Goal: Communication & Community: Answer question/provide support

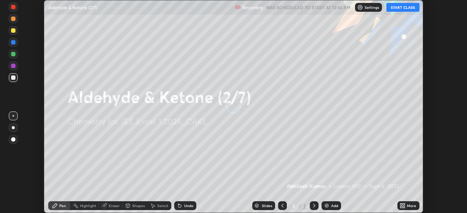
scroll to position [213, 467]
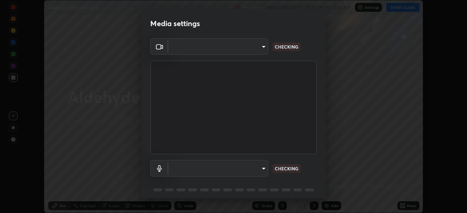
type input "119f56cd3221aa741ff86ef3c15b45e11b875c70691a8bbf6b5e475350e28a87"
click at [256, 168] on body "Erase all Aldehyde & Ketone (2/7) Recording WAS SCHEDULED TO START AT 12:45 PM …" at bounding box center [233, 106] width 467 height 213
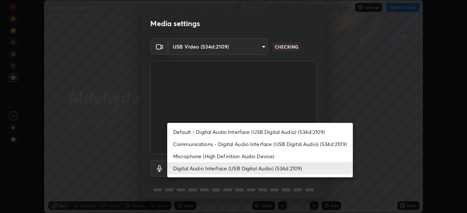
click at [252, 130] on li "Default - Digital Audio Interface (USB Digital Audio) (534d:2109)" at bounding box center [260, 132] width 186 height 12
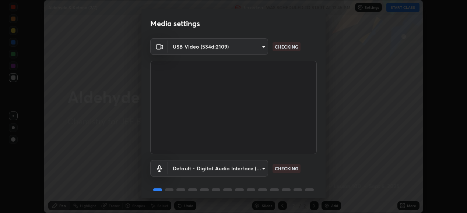
click at [249, 167] on body "Erase all Aldehyde & Ketone (2/7) Recording WAS SCHEDULED TO START AT 12:45 PM …" at bounding box center [233, 106] width 467 height 213
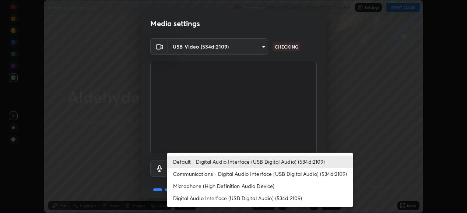
click at [235, 201] on li "Digital Audio Interface (USB Digital Audio) (534d:2109)" at bounding box center [260, 198] width 186 height 12
type input "536532af12226c338bcd5446059054d941b3a75470b8ebe0ea5f7d826babdd32"
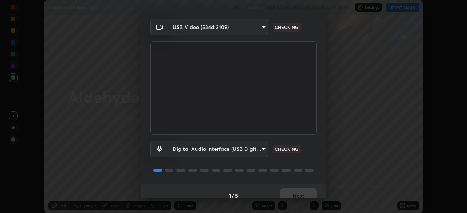
scroll to position [28, 0]
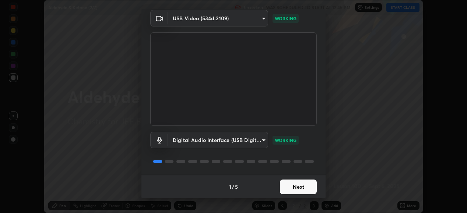
click at [294, 187] on button "Next" at bounding box center [298, 187] width 37 height 15
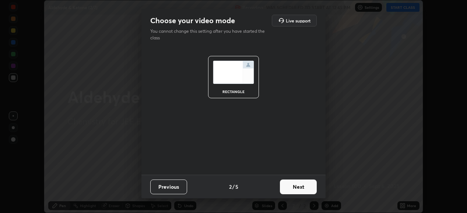
scroll to position [0, 0]
click at [295, 185] on button "Next" at bounding box center [298, 187] width 37 height 15
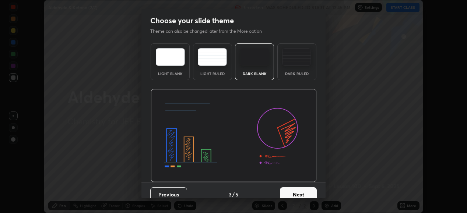
click at [295, 188] on button "Next" at bounding box center [298, 195] width 37 height 15
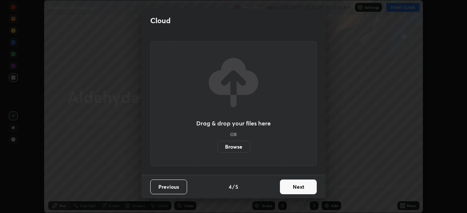
click at [295, 185] on button "Next" at bounding box center [298, 187] width 37 height 15
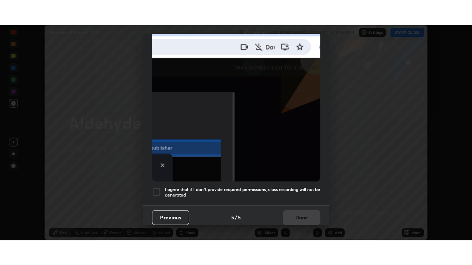
scroll to position [179, 0]
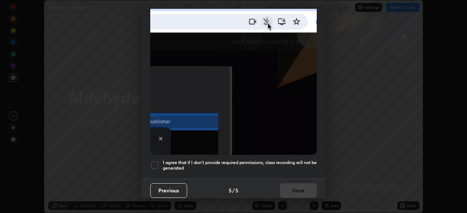
click at [160, 161] on div "I agree that if I don't provide required permissions, class recording will not …" at bounding box center [233, 165] width 167 height 9
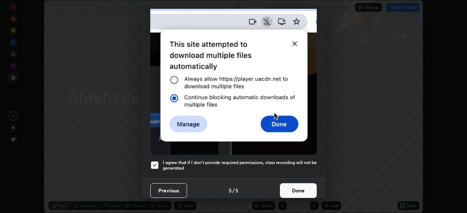
click at [293, 184] on button "Done" at bounding box center [298, 190] width 37 height 15
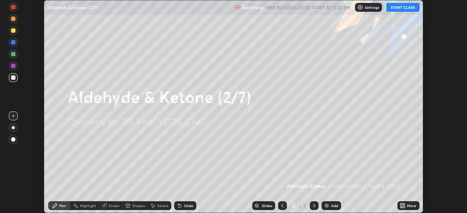
click at [403, 8] on button "START CLASS" at bounding box center [402, 7] width 33 height 9
click at [405, 206] on icon at bounding box center [403, 206] width 6 height 6
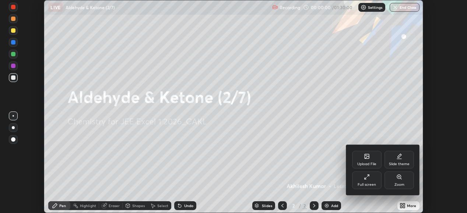
click at [364, 181] on div "Full screen" at bounding box center [366, 181] width 29 height 18
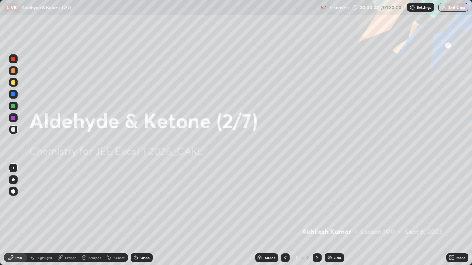
scroll to position [265, 472]
click at [330, 213] on img at bounding box center [329, 258] width 6 height 6
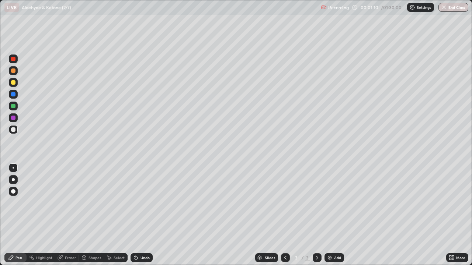
click at [92, 213] on div "Shapes" at bounding box center [94, 258] width 13 height 4
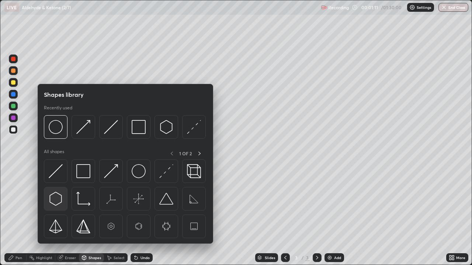
click at [57, 202] on img at bounding box center [56, 199] width 14 height 14
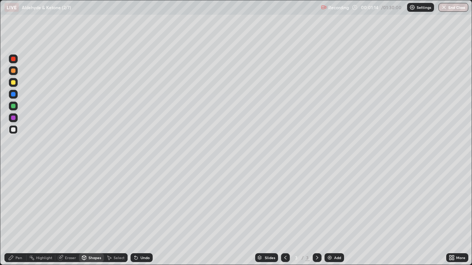
click at [93, 213] on div "Shapes" at bounding box center [94, 258] width 13 height 4
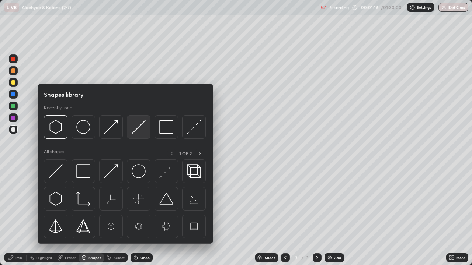
click at [134, 131] on img at bounding box center [139, 127] width 14 height 14
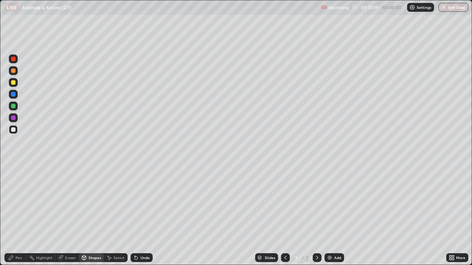
click at [95, 213] on div "Shapes" at bounding box center [94, 258] width 13 height 4
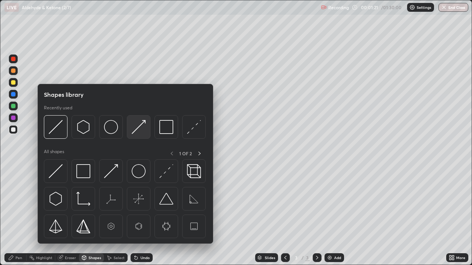
click at [133, 132] on img at bounding box center [139, 127] width 14 height 14
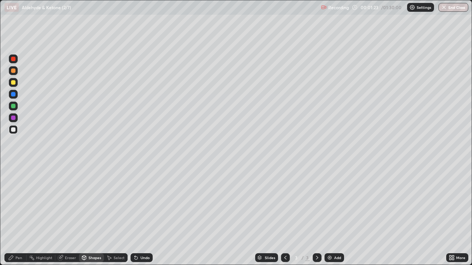
click at [19, 213] on div "Pen" at bounding box center [18, 258] width 7 height 4
click at [71, 213] on div "Eraser" at bounding box center [70, 258] width 11 height 4
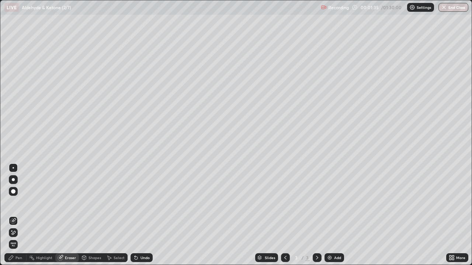
click at [15, 213] on div "Pen" at bounding box center [18, 258] width 7 height 4
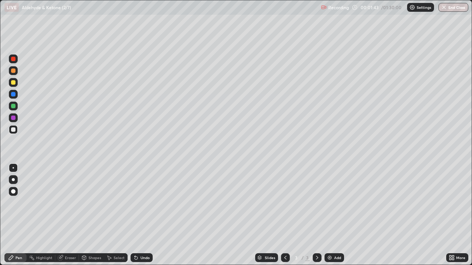
click at [93, 213] on div "Shapes" at bounding box center [94, 258] width 13 height 4
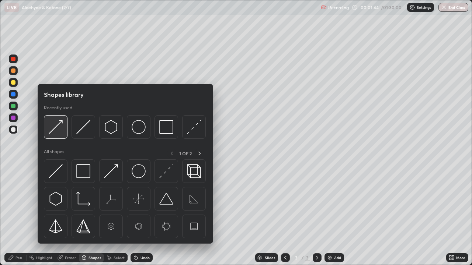
click at [56, 127] on img at bounding box center [56, 127] width 14 height 14
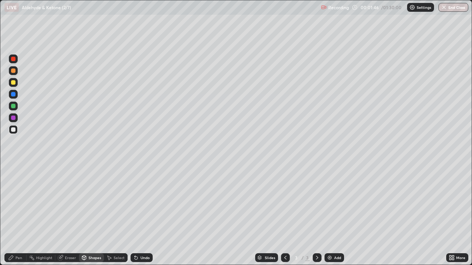
click at [21, 213] on div "Pen" at bounding box center [18, 258] width 7 height 4
click at [117, 213] on div "Select" at bounding box center [118, 258] width 11 height 4
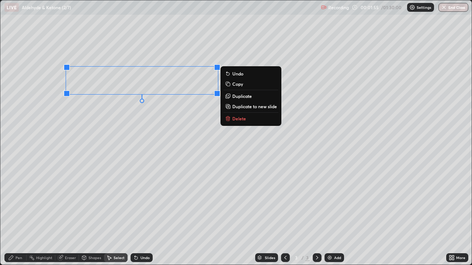
click at [231, 84] on button "Copy" at bounding box center [250, 84] width 55 height 9
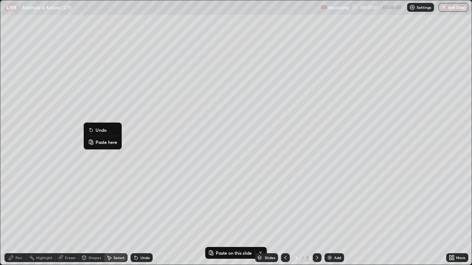
click at [101, 143] on p "Paste here" at bounding box center [106, 142] width 22 height 6
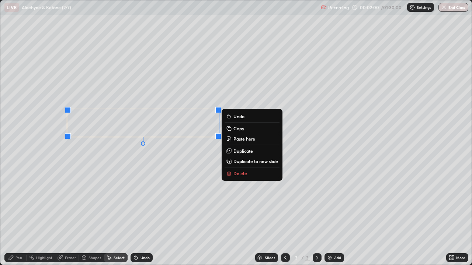
click at [66, 213] on div "Eraser" at bounding box center [70, 258] width 11 height 4
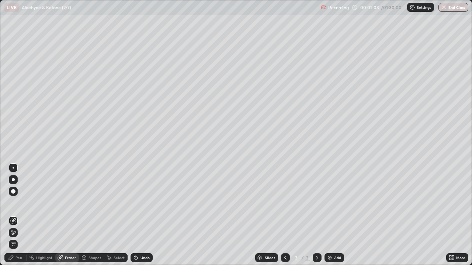
click at [121, 213] on div "Select" at bounding box center [118, 258] width 11 height 4
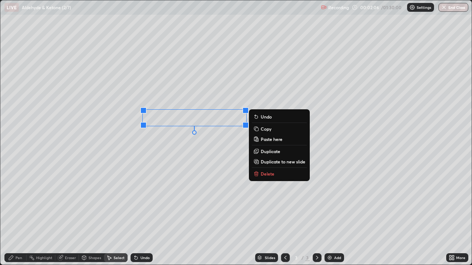
click at [16, 213] on div "Pen" at bounding box center [18, 258] width 7 height 4
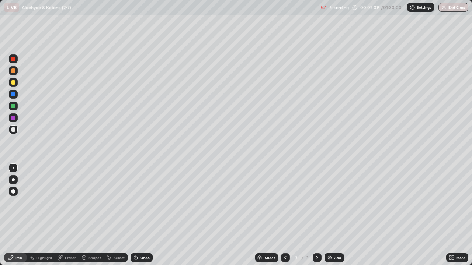
click at [64, 213] on div "Eraser" at bounding box center [67, 257] width 24 height 9
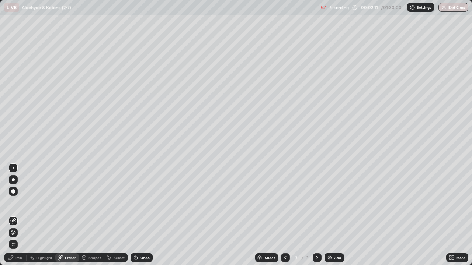
click at [15, 213] on div "Pen" at bounding box center [18, 258] width 7 height 4
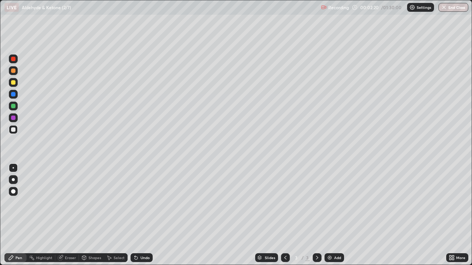
click at [115, 213] on div "Select" at bounding box center [118, 258] width 11 height 4
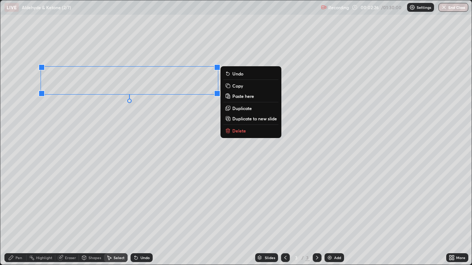
click at [235, 85] on p "Copy" at bounding box center [237, 86] width 11 height 6
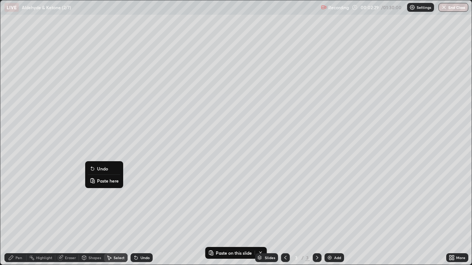
click at [99, 179] on p "Paste here" at bounding box center [108, 181] width 22 height 6
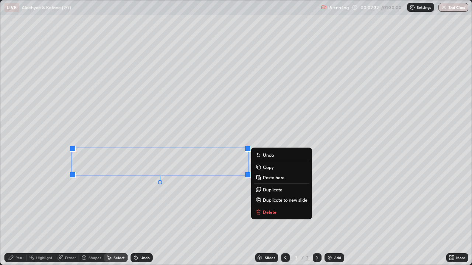
click at [64, 213] on div "Eraser" at bounding box center [67, 257] width 24 height 9
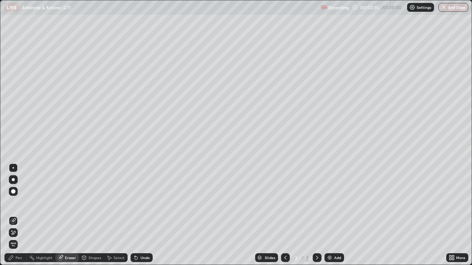
click at [18, 213] on div "Pen" at bounding box center [15, 257] width 22 height 9
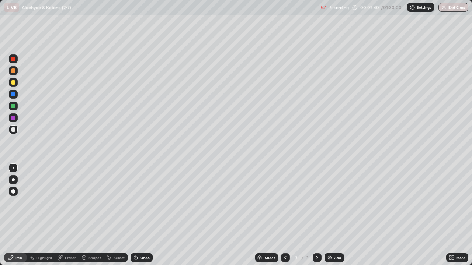
click at [116, 213] on div "Select" at bounding box center [118, 258] width 11 height 4
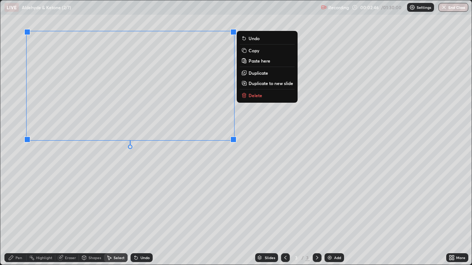
click at [14, 213] on icon at bounding box center [11, 258] width 6 height 6
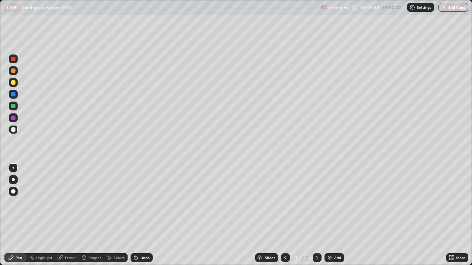
click at [91, 213] on div "Shapes" at bounding box center [94, 258] width 13 height 4
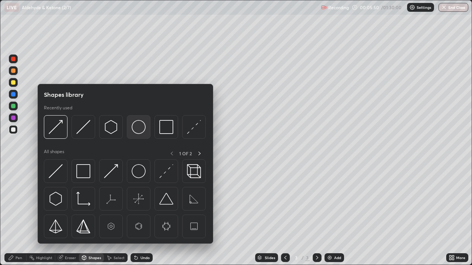
click at [134, 128] on img at bounding box center [139, 127] width 14 height 14
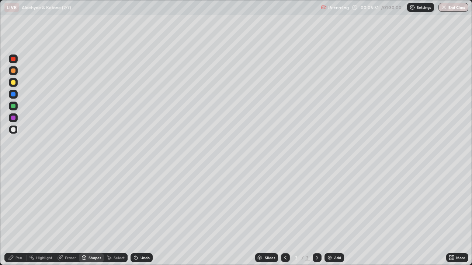
click at [11, 60] on div at bounding box center [13, 59] width 4 height 4
click at [19, 213] on div "Pen" at bounding box center [18, 258] width 7 height 4
click at [14, 128] on div at bounding box center [13, 129] width 4 height 4
click at [116, 213] on div "Select" at bounding box center [118, 258] width 11 height 4
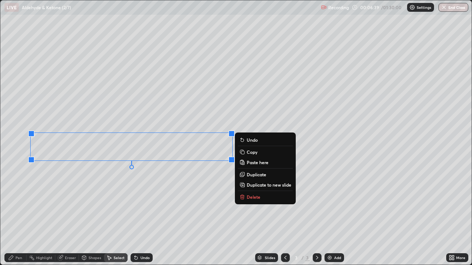
click at [65, 213] on div "Eraser" at bounding box center [70, 258] width 11 height 4
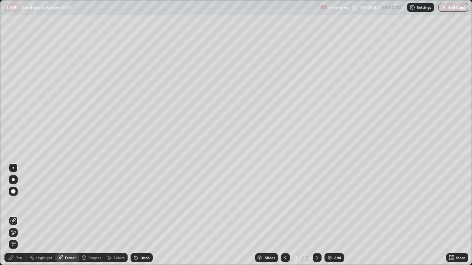
click at [16, 213] on div "Pen" at bounding box center [18, 258] width 7 height 4
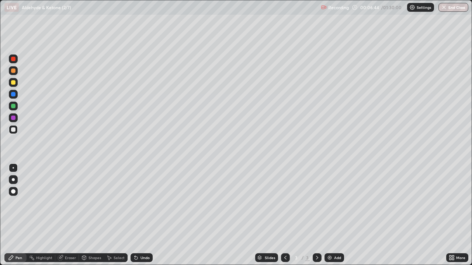
click at [90, 213] on div "Shapes" at bounding box center [94, 258] width 13 height 4
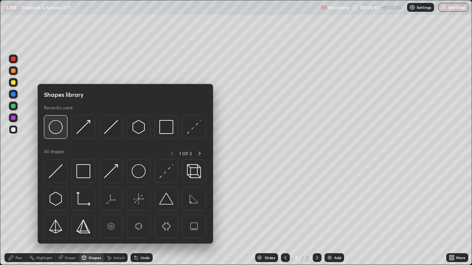
click at [57, 129] on img at bounding box center [56, 127] width 14 height 14
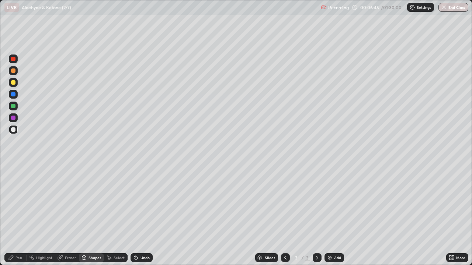
click at [12, 118] on div at bounding box center [13, 118] width 4 height 4
click at [17, 213] on div "Pen" at bounding box center [18, 258] width 7 height 4
click at [14, 131] on div at bounding box center [13, 129] width 4 height 4
click at [14, 84] on div at bounding box center [13, 82] width 4 height 4
click at [118, 213] on div "Select" at bounding box center [118, 258] width 11 height 4
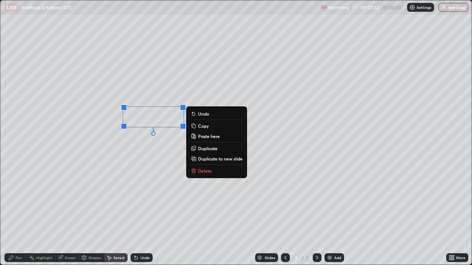
click at [69, 213] on div "Eraser" at bounding box center [70, 258] width 11 height 4
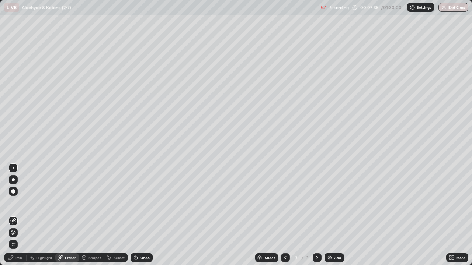
click at [23, 213] on div "Pen" at bounding box center [15, 257] width 22 height 9
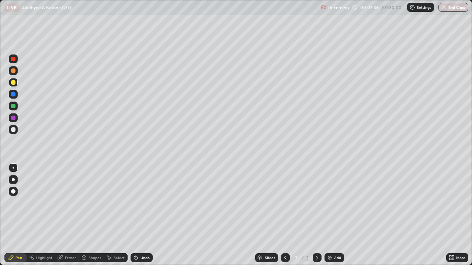
click at [15, 132] on div at bounding box center [13, 129] width 9 height 9
click at [13, 60] on div at bounding box center [13, 59] width 4 height 4
click at [92, 213] on div "Shapes" at bounding box center [94, 258] width 13 height 4
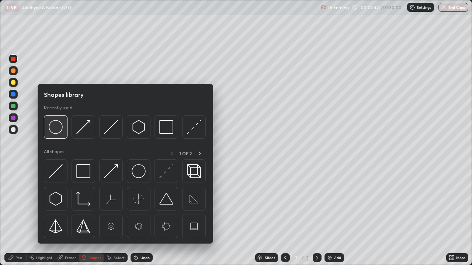
click at [53, 127] on img at bounding box center [56, 127] width 14 height 14
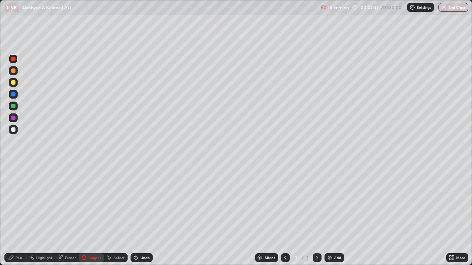
click at [17, 213] on div "Pen" at bounding box center [18, 258] width 7 height 4
click at [14, 130] on div at bounding box center [13, 129] width 4 height 4
click at [91, 213] on div "Shapes" at bounding box center [94, 258] width 13 height 4
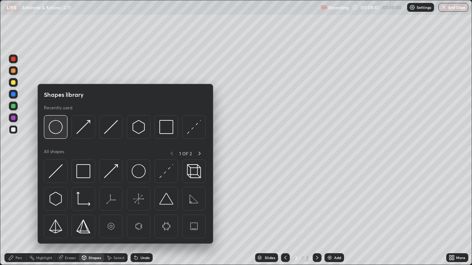
click at [57, 127] on img at bounding box center [56, 127] width 14 height 14
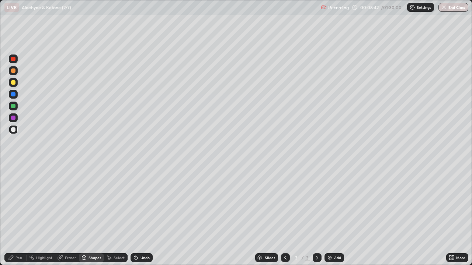
click at [13, 106] on div at bounding box center [13, 106] width 4 height 4
click at [16, 130] on div at bounding box center [13, 129] width 9 height 9
click at [138, 213] on div "Undo" at bounding box center [141, 257] width 22 height 9
click at [20, 213] on div "Pen" at bounding box center [18, 258] width 7 height 4
click at [138, 213] on div "Undo" at bounding box center [141, 257] width 22 height 9
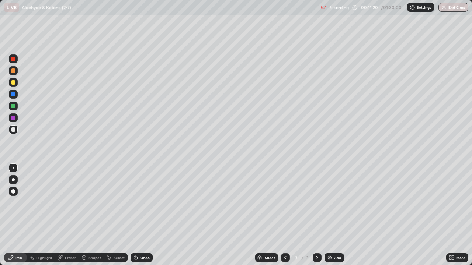
click at [328, 213] on img at bounding box center [329, 258] width 6 height 6
click at [282, 213] on div at bounding box center [285, 257] width 9 height 9
click at [314, 213] on icon at bounding box center [317, 258] width 6 height 6
click at [14, 60] on div at bounding box center [13, 59] width 4 height 4
click at [91, 213] on div "Shapes" at bounding box center [94, 258] width 13 height 4
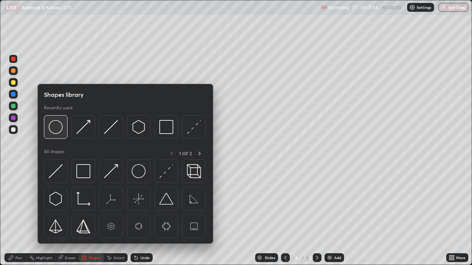
click at [55, 127] on img at bounding box center [56, 127] width 14 height 14
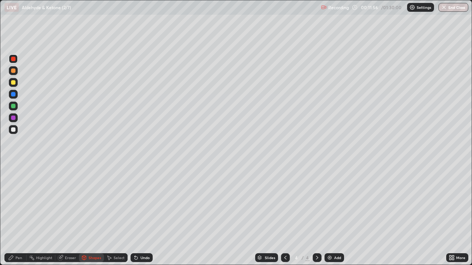
click at [19, 213] on div "Pen" at bounding box center [18, 258] width 7 height 4
click at [12, 116] on div at bounding box center [13, 118] width 4 height 4
click at [14, 130] on div at bounding box center [13, 129] width 4 height 4
click at [13, 116] on div at bounding box center [13, 118] width 4 height 4
click at [14, 129] on div at bounding box center [13, 129] width 4 height 4
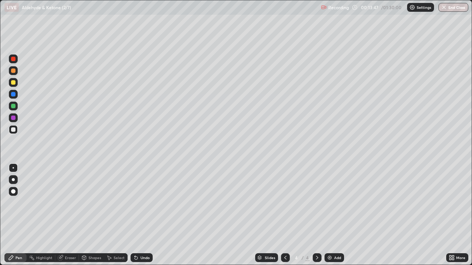
click at [90, 213] on div "Shapes" at bounding box center [94, 258] width 13 height 4
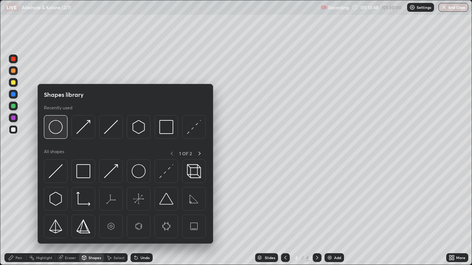
click at [57, 129] on img at bounding box center [56, 127] width 14 height 14
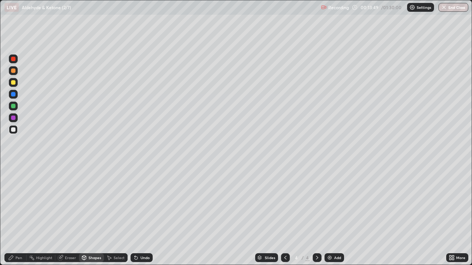
click at [12, 84] on div at bounding box center [13, 82] width 4 height 4
click at [18, 213] on div "Pen" at bounding box center [18, 258] width 7 height 4
click at [12, 107] on div at bounding box center [13, 106] width 4 height 4
click at [14, 129] on div at bounding box center [13, 129] width 4 height 4
click at [87, 213] on div "Shapes" at bounding box center [91, 257] width 25 height 9
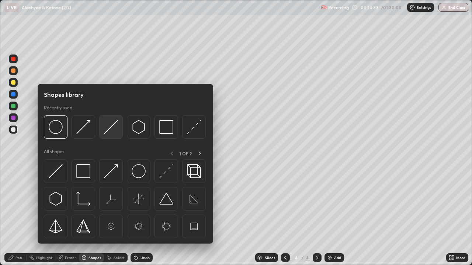
click at [105, 133] on img at bounding box center [111, 127] width 14 height 14
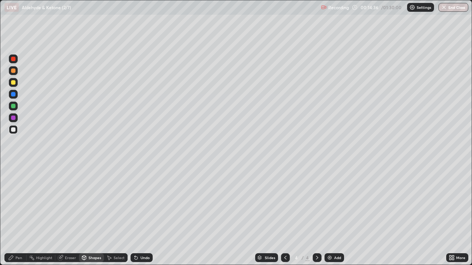
click at [91, 213] on div "Shapes" at bounding box center [94, 258] width 13 height 4
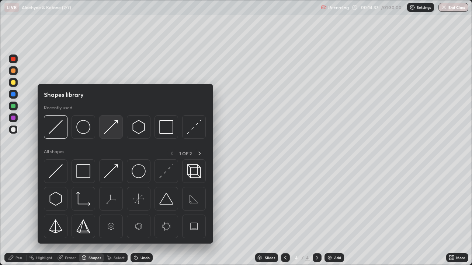
click at [104, 131] on div at bounding box center [111, 127] width 24 height 24
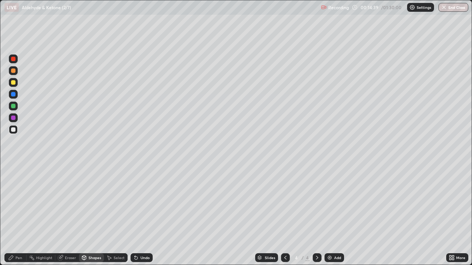
click at [130, 213] on div "Undo" at bounding box center [141, 257] width 22 height 9
click at [15, 213] on div "Pen" at bounding box center [18, 258] width 7 height 4
click at [134, 213] on icon at bounding box center [135, 258] width 3 height 3
click at [12, 106] on div at bounding box center [13, 106] width 4 height 4
click at [13, 131] on div at bounding box center [13, 129] width 4 height 4
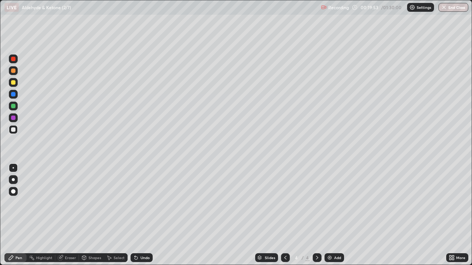
click at [67, 213] on div "Eraser" at bounding box center [70, 258] width 11 height 4
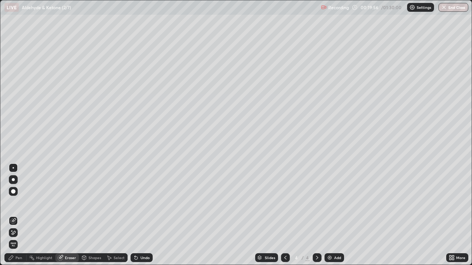
click at [17, 213] on div "Pen" at bounding box center [18, 258] width 7 height 4
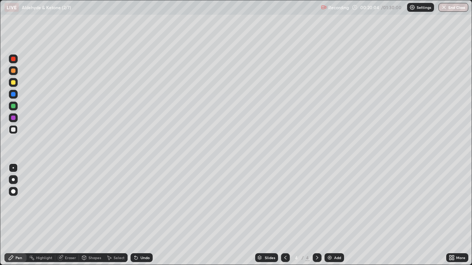
click at [13, 83] on div at bounding box center [13, 82] width 4 height 4
click at [16, 129] on div at bounding box center [13, 129] width 9 height 9
click at [88, 213] on div "Shapes" at bounding box center [94, 258] width 13 height 4
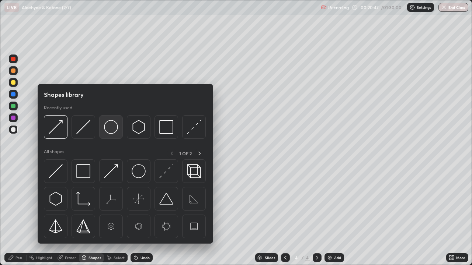
click at [106, 129] on img at bounding box center [111, 127] width 14 height 14
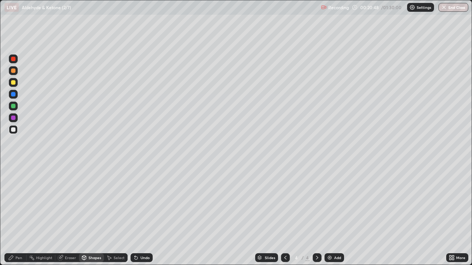
click at [13, 118] on div at bounding box center [13, 118] width 4 height 4
click at [15, 213] on div "Pen" at bounding box center [15, 257] width 22 height 9
click at [14, 130] on div at bounding box center [13, 129] width 4 height 4
click at [15, 119] on div at bounding box center [13, 118] width 4 height 4
click at [89, 213] on div "Shapes" at bounding box center [94, 258] width 13 height 4
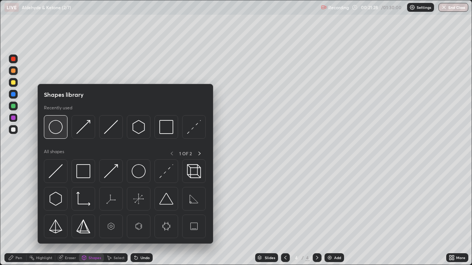
click at [58, 129] on img at bounding box center [56, 127] width 14 height 14
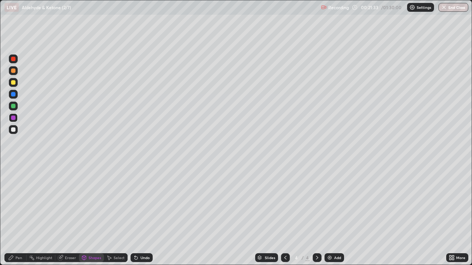
click at [18, 213] on div "Pen" at bounding box center [18, 258] width 7 height 4
click at [14, 128] on div at bounding box center [13, 129] width 4 height 4
click at [329, 213] on img at bounding box center [329, 258] width 6 height 6
click at [92, 213] on div "Shapes" at bounding box center [91, 257] width 25 height 9
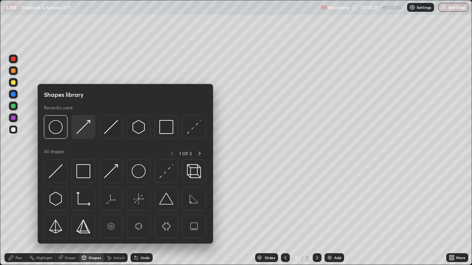
click at [84, 127] on img at bounding box center [83, 127] width 14 height 14
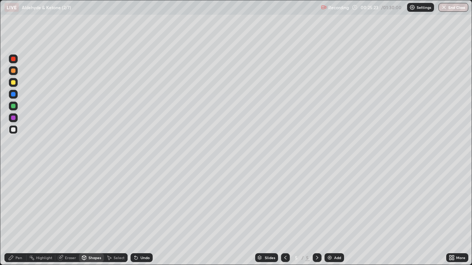
click at [18, 213] on div "Pen" at bounding box center [18, 258] width 7 height 4
click at [64, 213] on div "Eraser" at bounding box center [67, 257] width 24 height 9
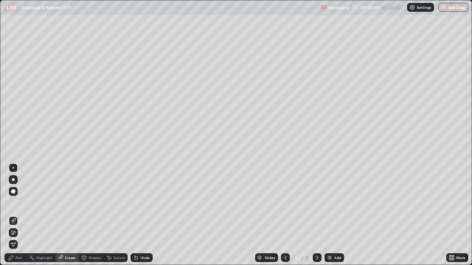
click at [19, 213] on div "Pen" at bounding box center [18, 258] width 7 height 4
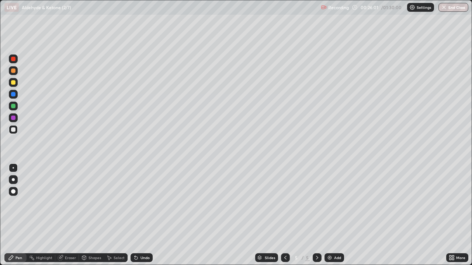
click at [14, 70] on div at bounding box center [13, 71] width 4 height 4
click at [14, 129] on div at bounding box center [13, 129] width 4 height 4
click at [115, 213] on div "Select" at bounding box center [118, 258] width 11 height 4
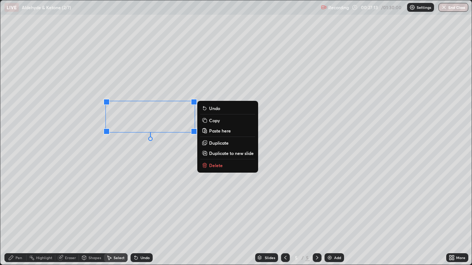
click at [207, 166] on icon at bounding box center [205, 165] width 6 height 6
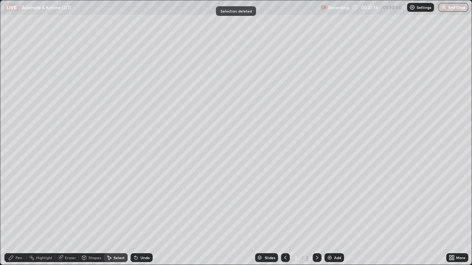
click at [14, 213] on div "Pen" at bounding box center [15, 257] width 22 height 9
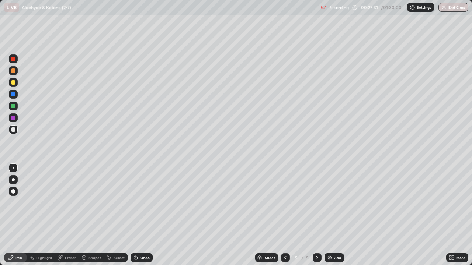
click at [134, 213] on icon at bounding box center [134, 256] width 1 height 1
click at [145, 213] on div "Undo" at bounding box center [144, 258] width 9 height 4
click at [14, 130] on div at bounding box center [13, 129] width 4 height 4
click at [89, 213] on div "Shapes" at bounding box center [94, 258] width 13 height 4
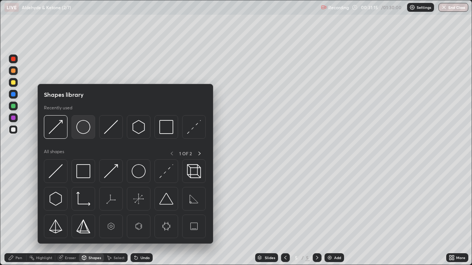
click at [77, 127] on img at bounding box center [83, 127] width 14 height 14
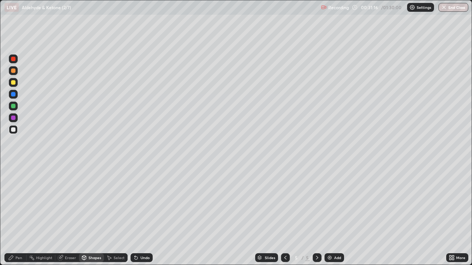
click at [13, 108] on div at bounding box center [13, 106] width 4 height 4
click at [15, 213] on div "Pen" at bounding box center [15, 257] width 22 height 9
click at [13, 118] on div at bounding box center [13, 118] width 4 height 4
click at [281, 213] on div at bounding box center [285, 257] width 9 height 9
click at [312, 213] on div at bounding box center [316, 258] width 9 height 15
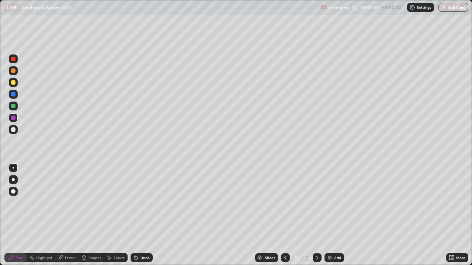
click at [14, 84] on div at bounding box center [13, 82] width 4 height 4
click at [14, 130] on div at bounding box center [13, 129] width 4 height 4
click at [114, 213] on div "Select" at bounding box center [118, 258] width 11 height 4
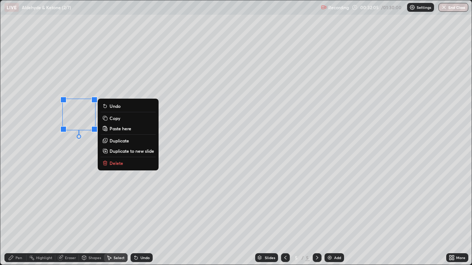
click at [112, 119] on p "Copy" at bounding box center [114, 118] width 11 height 6
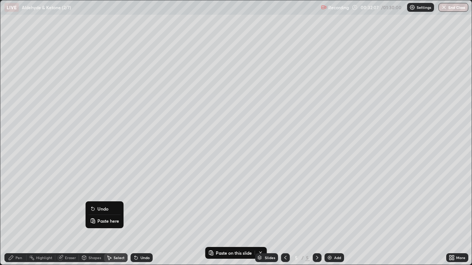
click at [99, 213] on p "Paste here" at bounding box center [108, 221] width 22 height 6
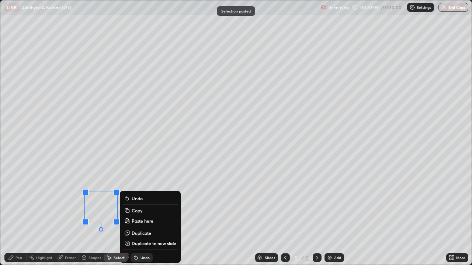
click at [12, 213] on icon at bounding box center [11, 258] width 4 height 4
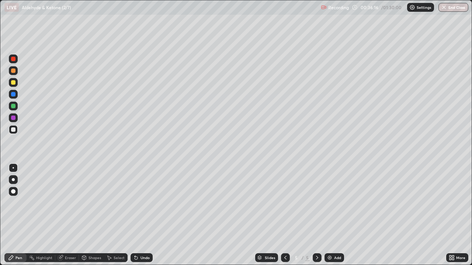
click at [326, 213] on img at bounding box center [329, 258] width 6 height 6
click at [14, 59] on div at bounding box center [13, 59] width 4 height 4
click at [88, 213] on div "Shapes" at bounding box center [94, 258] width 13 height 4
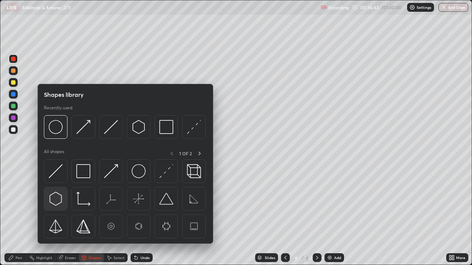
click at [57, 197] on img at bounding box center [56, 199] width 14 height 14
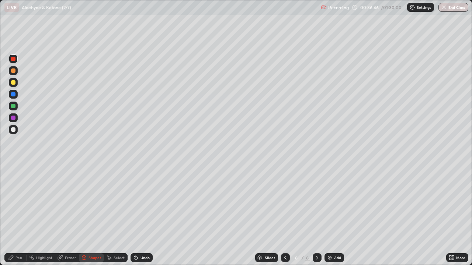
click at [134, 213] on icon at bounding box center [134, 256] width 1 height 1
click at [14, 131] on div at bounding box center [13, 129] width 4 height 4
click at [92, 213] on div "Shapes" at bounding box center [94, 258] width 13 height 4
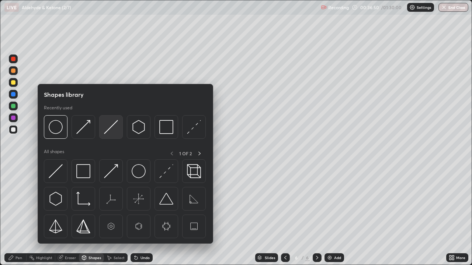
click at [107, 131] on img at bounding box center [111, 127] width 14 height 14
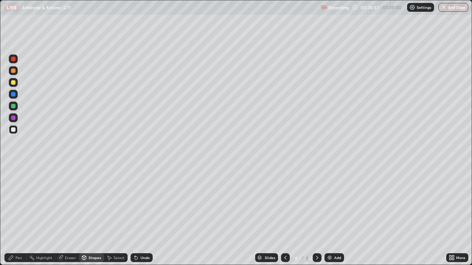
click at [18, 213] on div "Pen" at bounding box center [18, 258] width 7 height 4
click at [92, 213] on div "Shapes" at bounding box center [94, 258] width 13 height 4
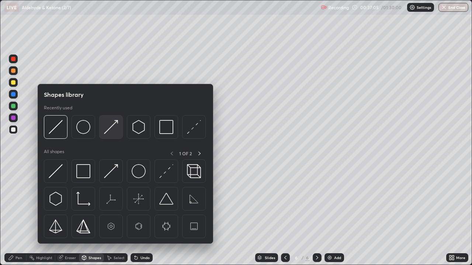
click at [108, 130] on img at bounding box center [111, 127] width 14 height 14
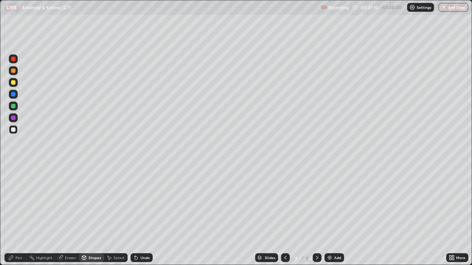
click at [16, 213] on div "Pen" at bounding box center [15, 257] width 22 height 9
click at [93, 213] on div "Shapes" at bounding box center [94, 258] width 13 height 4
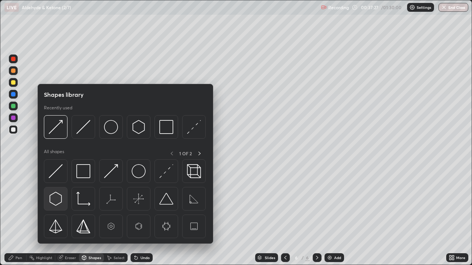
click at [54, 197] on img at bounding box center [56, 199] width 14 height 14
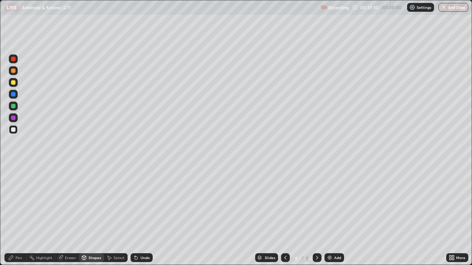
click at [95, 213] on div "Shapes" at bounding box center [94, 258] width 13 height 4
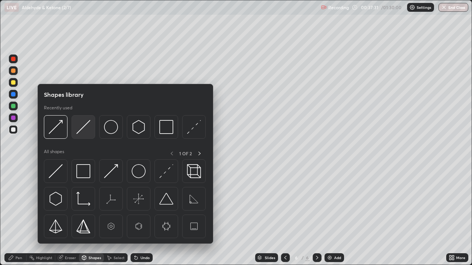
click at [85, 129] on img at bounding box center [83, 127] width 14 height 14
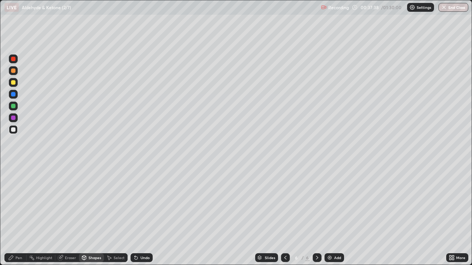
click at [18, 213] on div "Pen" at bounding box center [18, 258] width 7 height 4
click at [118, 213] on div "Select" at bounding box center [118, 258] width 11 height 4
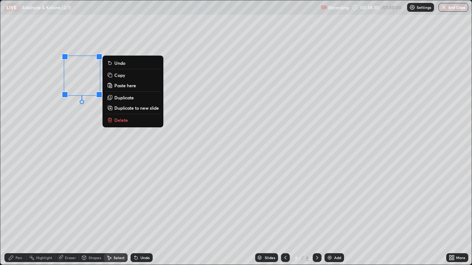
click at [112, 76] on rect at bounding box center [110, 75] width 3 height 3
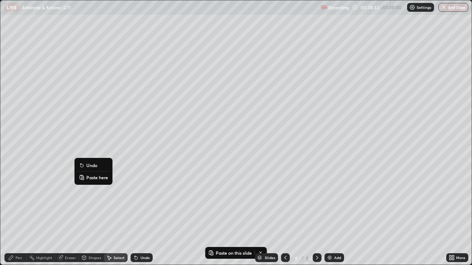
click at [88, 176] on p "Paste here" at bounding box center [97, 178] width 22 height 6
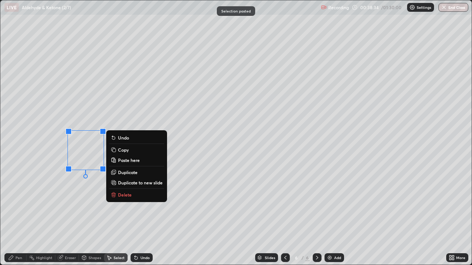
click at [75, 204] on div "0 ° Undo Copy Paste here Duplicate Duplicate to new slide Delete" at bounding box center [235, 132] width 471 height 265
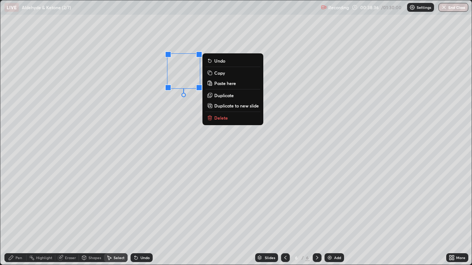
click at [217, 74] on p "Copy" at bounding box center [219, 73] width 11 height 6
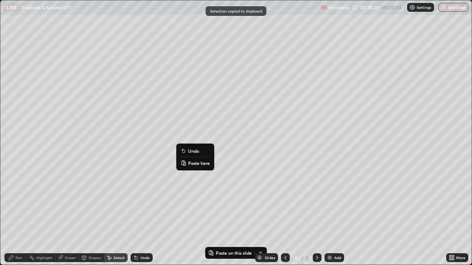
click at [187, 162] on button "Paste here" at bounding box center [195, 163] width 32 height 9
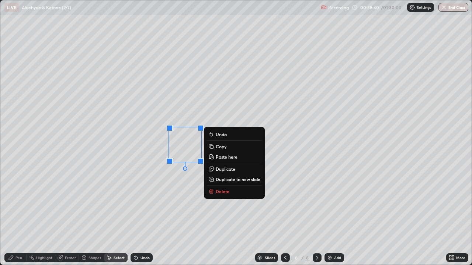
click at [91, 213] on div "Shapes" at bounding box center [94, 258] width 13 height 4
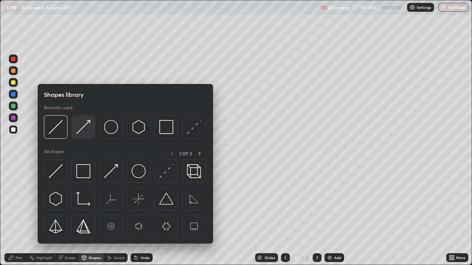
click at [80, 129] on img at bounding box center [83, 127] width 14 height 14
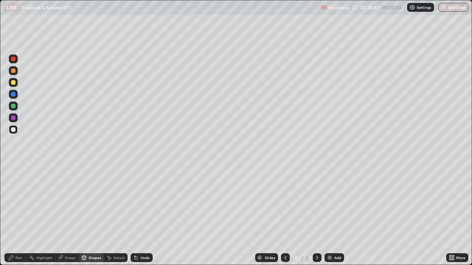
click at [66, 213] on div "Eraser" at bounding box center [67, 257] width 24 height 9
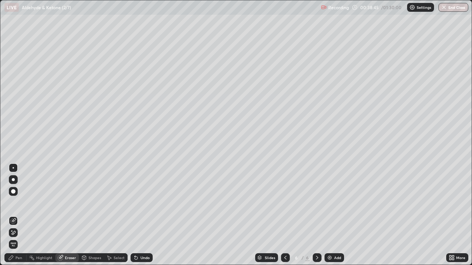
click at [18, 213] on div "Pen" at bounding box center [15, 257] width 22 height 9
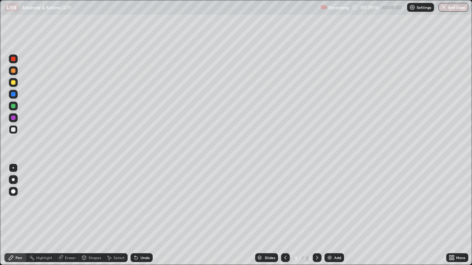
click at [116, 213] on div "Select" at bounding box center [118, 258] width 11 height 4
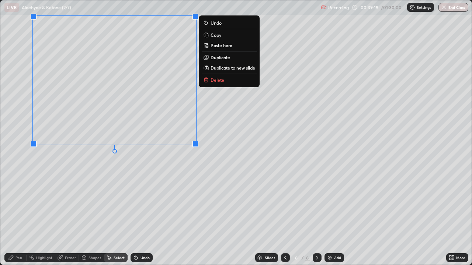
click at [14, 213] on icon at bounding box center [11, 258] width 6 height 6
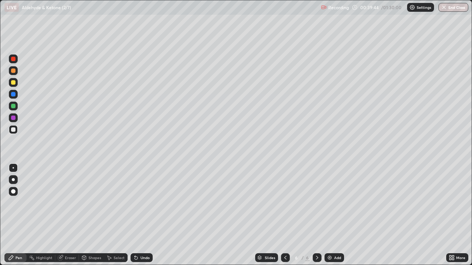
click at [116, 213] on div "Select" at bounding box center [118, 258] width 11 height 4
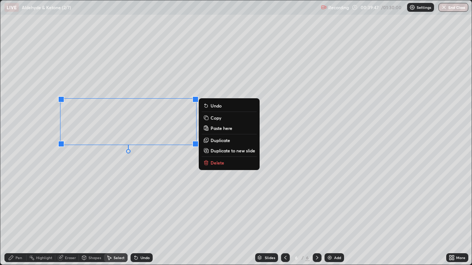
click at [206, 116] on icon at bounding box center [205, 117] width 3 height 3
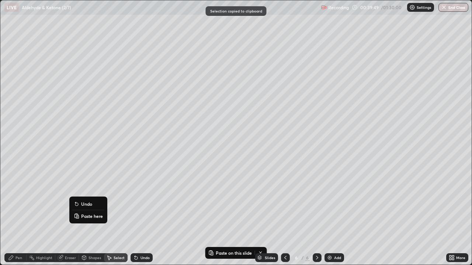
click at [80, 213] on button "Paste here" at bounding box center [88, 216] width 32 height 9
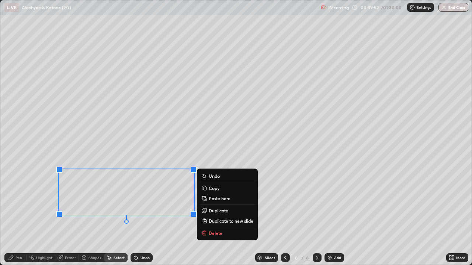
click at [66, 213] on div "Eraser" at bounding box center [67, 258] width 24 height 15
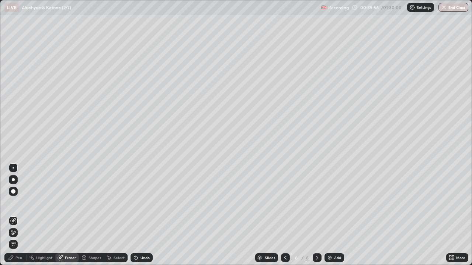
click at [18, 213] on div "Pen" at bounding box center [18, 258] width 7 height 4
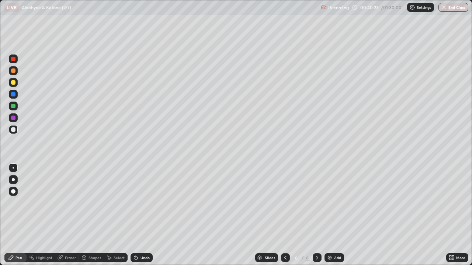
click at [93, 213] on div "Shapes" at bounding box center [94, 258] width 13 height 4
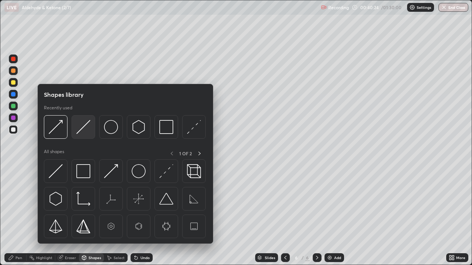
click at [86, 129] on img at bounding box center [83, 127] width 14 height 14
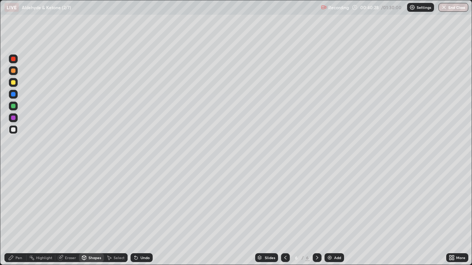
click at [16, 213] on div "Pen" at bounding box center [18, 258] width 7 height 4
click at [119, 213] on div "Select" at bounding box center [118, 258] width 11 height 4
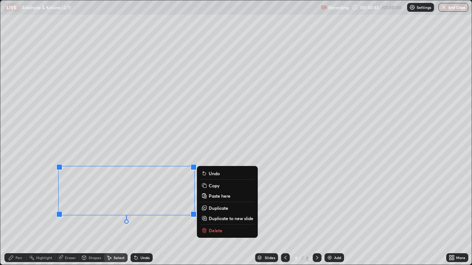
click at [211, 186] on p "Copy" at bounding box center [214, 186] width 11 height 6
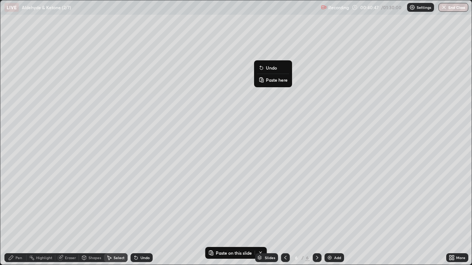
click at [266, 79] on p "Paste here" at bounding box center [277, 80] width 22 height 6
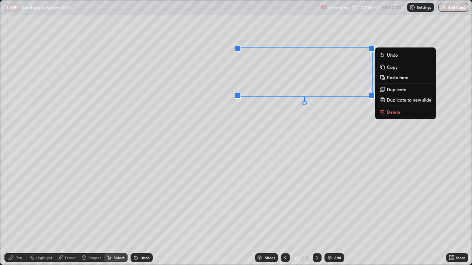
click at [70, 213] on div "Eraser" at bounding box center [67, 257] width 24 height 9
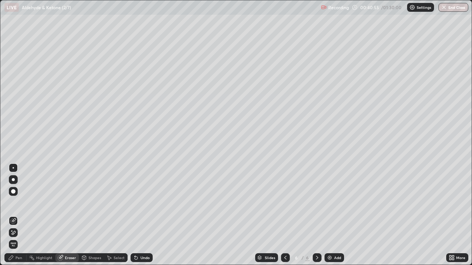
click at [15, 213] on div "Pen" at bounding box center [18, 258] width 7 height 4
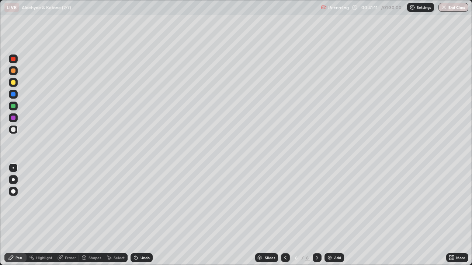
click at [14, 83] on div at bounding box center [13, 82] width 4 height 4
click at [14, 116] on div at bounding box center [13, 118] width 4 height 4
click at [90, 213] on div "Shapes" at bounding box center [94, 258] width 13 height 4
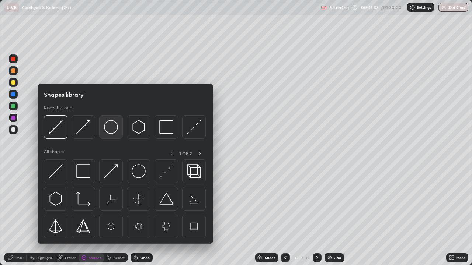
click at [110, 131] on img at bounding box center [111, 127] width 14 height 14
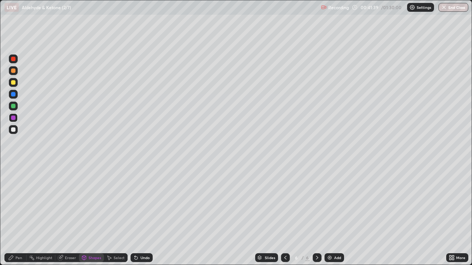
click at [13, 106] on div at bounding box center [13, 106] width 4 height 4
click at [18, 213] on div "Pen" at bounding box center [18, 258] width 7 height 4
click at [15, 129] on div at bounding box center [13, 129] width 4 height 4
click at [14, 84] on div at bounding box center [13, 82] width 4 height 4
click at [17, 128] on div at bounding box center [13, 129] width 9 height 9
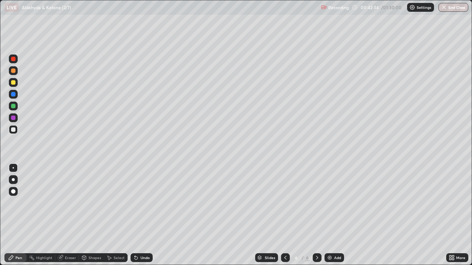
click at [123, 213] on div "Select" at bounding box center [118, 258] width 11 height 4
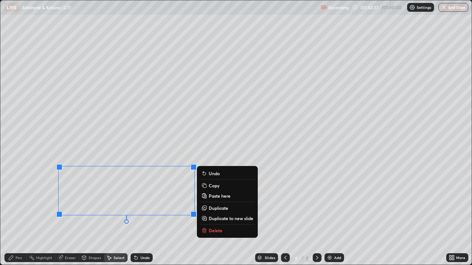
click at [204, 185] on icon at bounding box center [203, 185] width 3 height 3
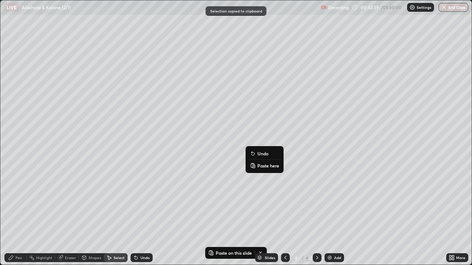
click at [258, 165] on p "Paste here" at bounding box center [268, 166] width 22 height 6
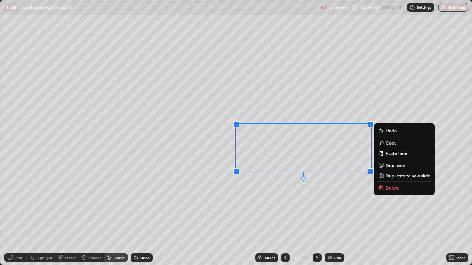
click at [70, 213] on div "Eraser" at bounding box center [70, 258] width 11 height 4
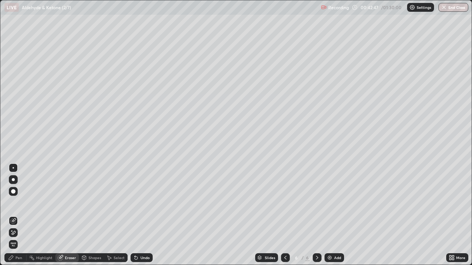
click at [15, 213] on div "Pen" at bounding box center [18, 258] width 7 height 4
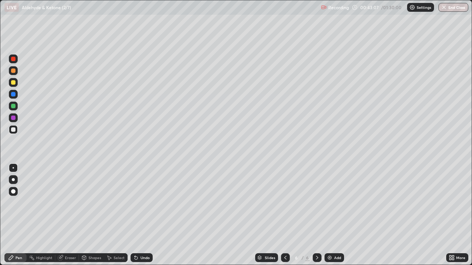
click at [140, 213] on div "Undo" at bounding box center [144, 258] width 9 height 4
click at [142, 213] on div "Undo" at bounding box center [144, 258] width 9 height 4
click at [143, 213] on div "Undo" at bounding box center [144, 258] width 9 height 4
click at [120, 213] on div "Select" at bounding box center [118, 258] width 11 height 4
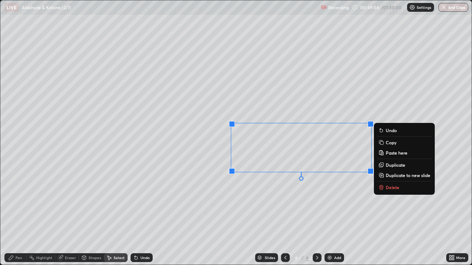
click at [388, 143] on p "Copy" at bounding box center [390, 143] width 11 height 6
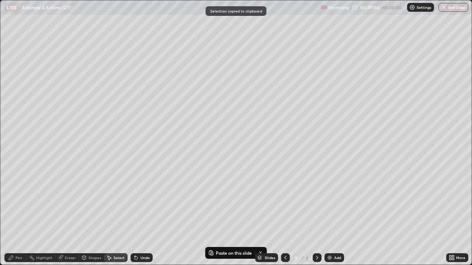
click at [327, 213] on img at bounding box center [329, 258] width 6 height 6
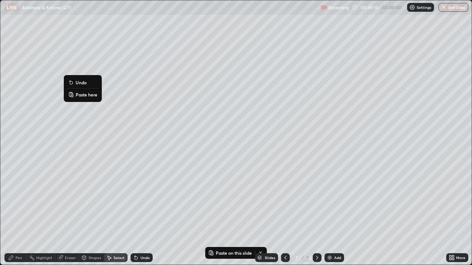
click at [78, 95] on p "Paste here" at bounding box center [87, 95] width 22 height 6
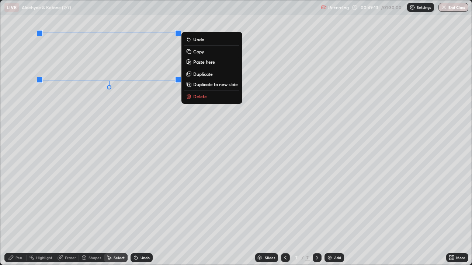
click at [13, 213] on icon at bounding box center [11, 258] width 4 height 4
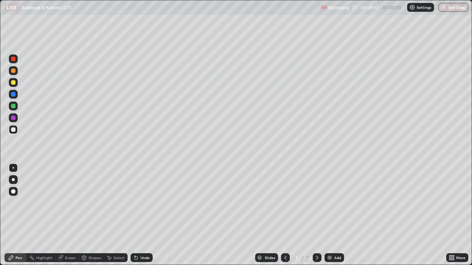
click at [68, 213] on div "Eraser" at bounding box center [70, 258] width 11 height 4
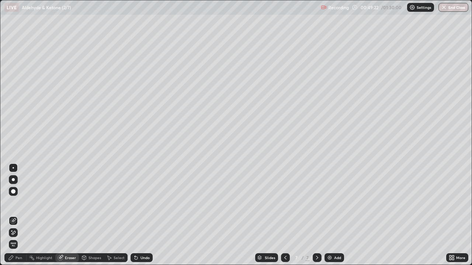
click at [134, 213] on icon at bounding box center [135, 258] width 3 height 3
click at [114, 213] on div "Select" at bounding box center [118, 258] width 11 height 4
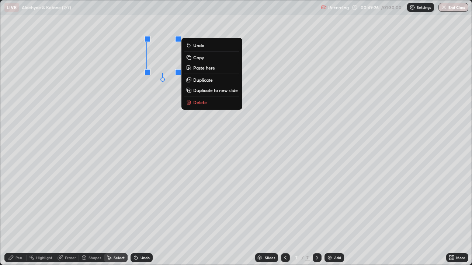
click at [195, 58] on p "Copy" at bounding box center [198, 58] width 11 height 6
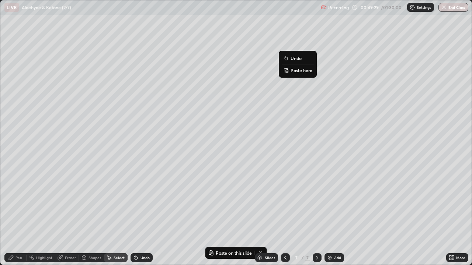
click at [201, 118] on div "0 ° Undo Copy Paste here Duplicate Duplicate to new slide Delete" at bounding box center [235, 132] width 471 height 265
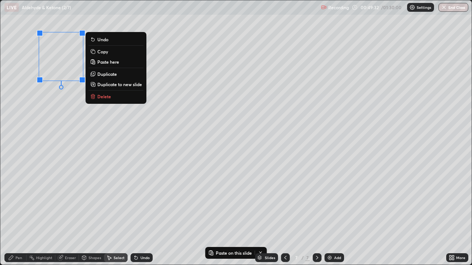
click at [92, 51] on icon at bounding box center [92, 50] width 3 height 3
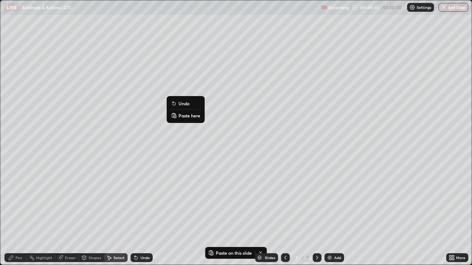
click at [179, 116] on p "Paste here" at bounding box center [189, 116] width 22 height 6
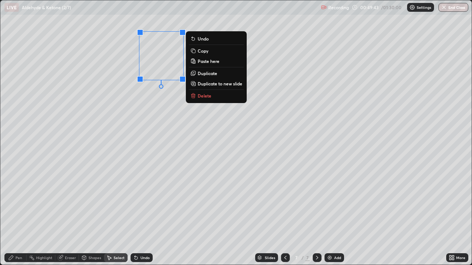
click at [15, 213] on div "Pen" at bounding box center [15, 257] width 22 height 9
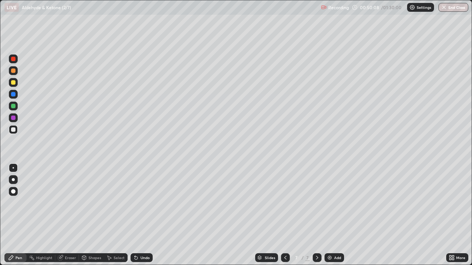
click at [85, 213] on icon at bounding box center [84, 258] width 4 height 4
click at [65, 213] on div "Eraser" at bounding box center [67, 257] width 24 height 9
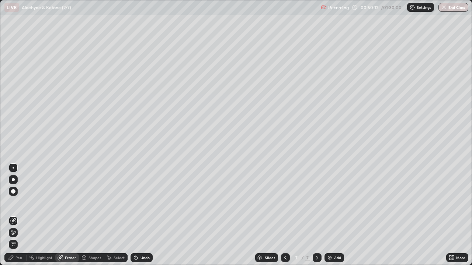
click at [14, 213] on div "Pen" at bounding box center [15, 257] width 22 height 9
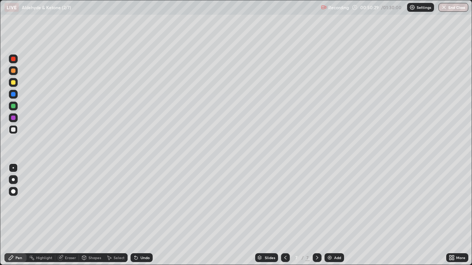
click at [92, 213] on div "Shapes" at bounding box center [94, 258] width 13 height 4
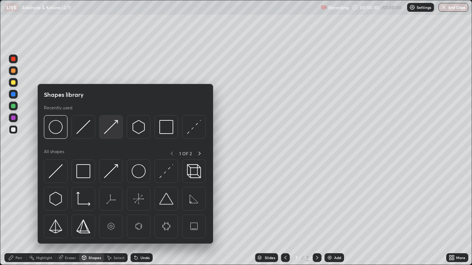
click at [108, 131] on img at bounding box center [111, 127] width 14 height 14
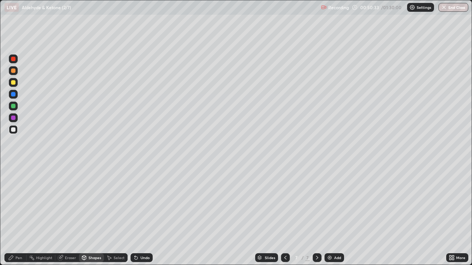
click at [15, 213] on div "Pen" at bounding box center [15, 257] width 22 height 9
click at [15, 60] on div at bounding box center [13, 59] width 4 height 4
click at [95, 213] on div "Shapes" at bounding box center [94, 258] width 13 height 4
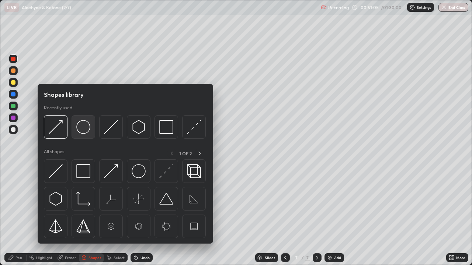
click at [81, 128] on img at bounding box center [83, 127] width 14 height 14
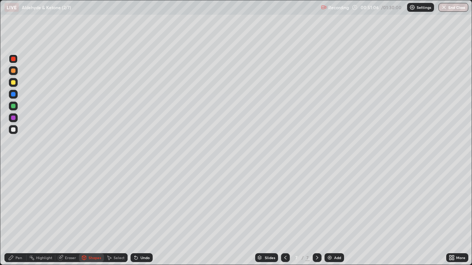
click at [11, 117] on div at bounding box center [13, 118] width 4 height 4
click at [14, 130] on div at bounding box center [13, 129] width 4 height 4
click at [137, 213] on icon at bounding box center [136, 258] width 6 height 6
click at [83, 213] on icon at bounding box center [84, 257] width 4 height 1
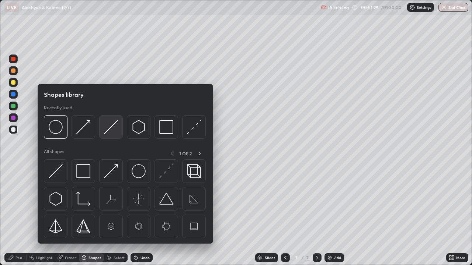
click at [107, 129] on img at bounding box center [111, 127] width 14 height 14
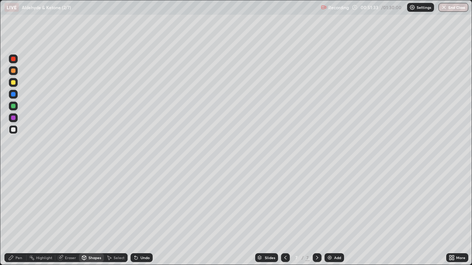
click at [21, 213] on div "Pen" at bounding box center [18, 258] width 7 height 4
click at [15, 71] on div at bounding box center [13, 71] width 4 height 4
click at [14, 130] on div at bounding box center [13, 129] width 4 height 4
click at [284, 213] on icon at bounding box center [285, 258] width 6 height 6
click at [122, 213] on div "Select" at bounding box center [118, 258] width 11 height 4
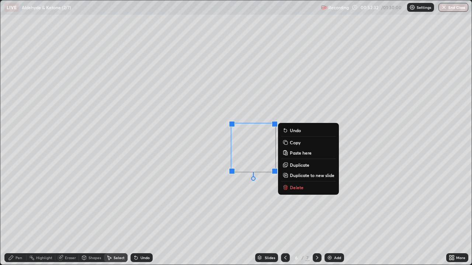
click at [286, 142] on rect at bounding box center [285, 142] width 3 height 3
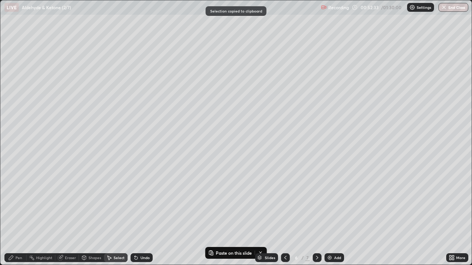
click at [314, 213] on icon at bounding box center [317, 258] width 6 height 6
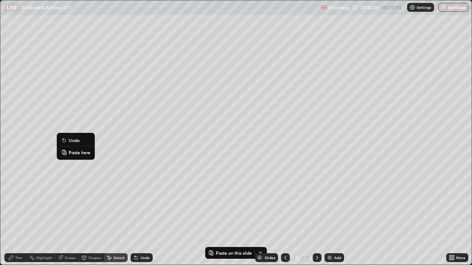
click at [72, 153] on p "Paste here" at bounding box center [80, 153] width 22 height 6
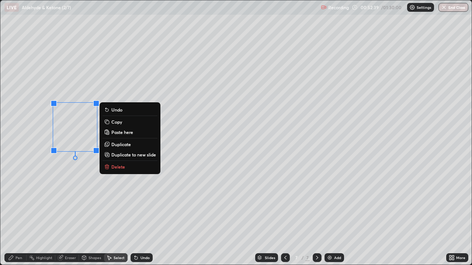
click at [16, 213] on div "Pen" at bounding box center [18, 258] width 7 height 4
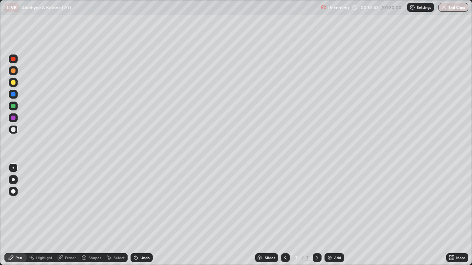
click at [67, 213] on div "Eraser" at bounding box center [70, 258] width 11 height 4
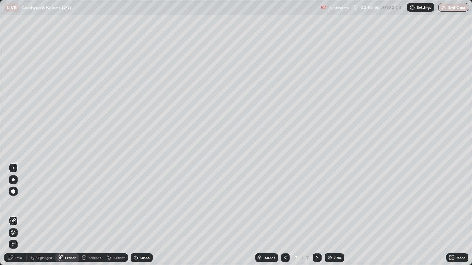
click at [17, 213] on div "Pen" at bounding box center [18, 258] width 7 height 4
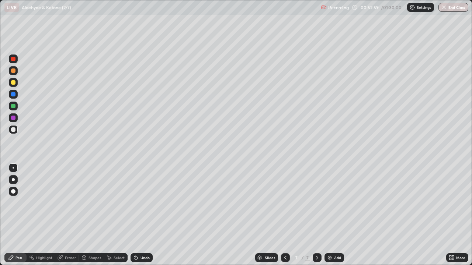
click at [91, 213] on div "Shapes" at bounding box center [94, 258] width 13 height 4
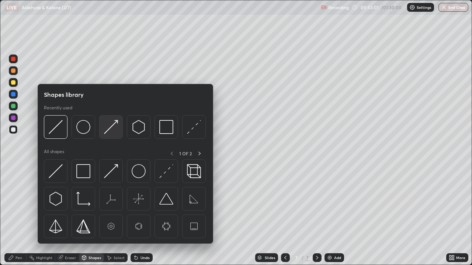
click at [110, 127] on img at bounding box center [111, 127] width 14 height 14
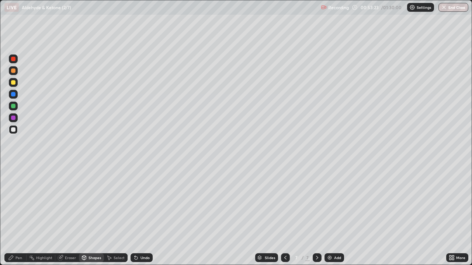
click at [19, 213] on div "Pen" at bounding box center [18, 258] width 7 height 4
click at [92, 213] on div "Shapes" at bounding box center [94, 258] width 13 height 4
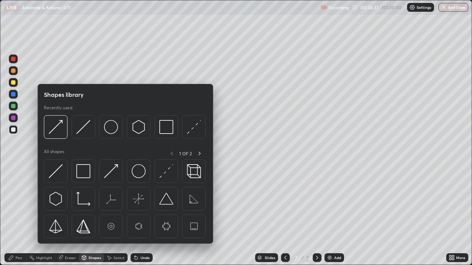
click at [111, 213] on div "Select" at bounding box center [116, 257] width 24 height 9
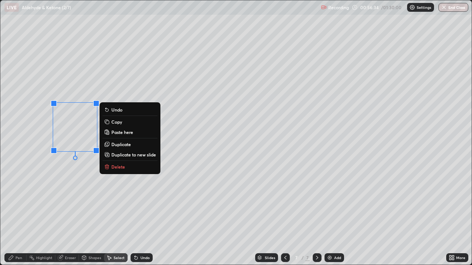
click at [112, 122] on p "Copy" at bounding box center [116, 122] width 11 height 6
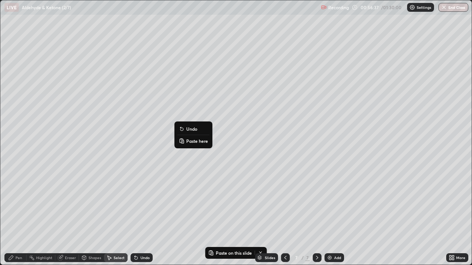
click at [188, 141] on p "Paste here" at bounding box center [197, 141] width 22 height 6
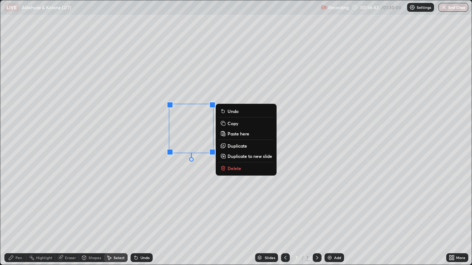
click at [57, 202] on div "0 ° Undo Copy Paste here Duplicate Duplicate to new slide Delete" at bounding box center [235, 132] width 471 height 265
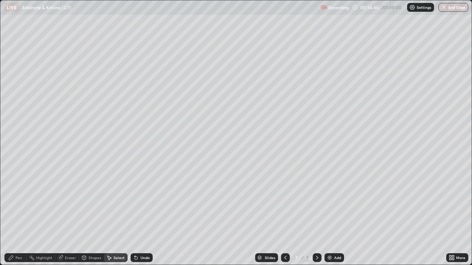
click at [120, 213] on div "Select" at bounding box center [118, 258] width 11 height 4
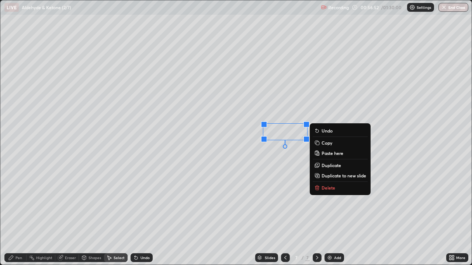
click at [65, 213] on div "Eraser" at bounding box center [70, 258] width 11 height 4
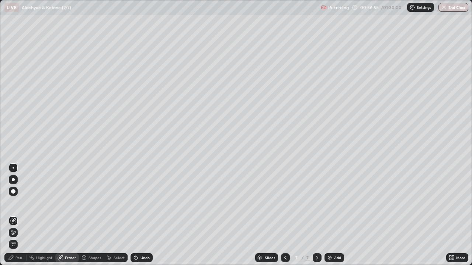
click at [18, 213] on div "Pen" at bounding box center [18, 258] width 7 height 4
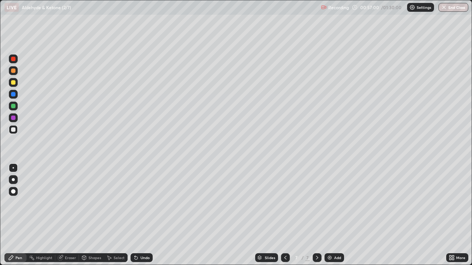
click at [62, 213] on icon at bounding box center [61, 257] width 4 height 4
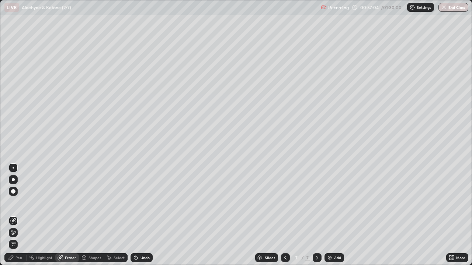
click at [63, 213] on div "Eraser" at bounding box center [67, 257] width 24 height 9
click at [17, 213] on div "Pen" at bounding box center [18, 258] width 7 height 4
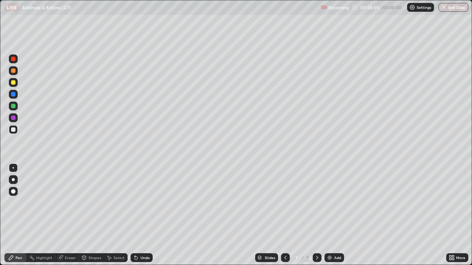
click at [329, 213] on img at bounding box center [329, 258] width 6 height 6
click at [90, 213] on div "Shapes" at bounding box center [94, 258] width 13 height 4
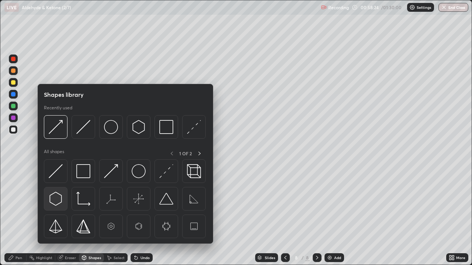
click at [56, 200] on img at bounding box center [56, 199] width 14 height 14
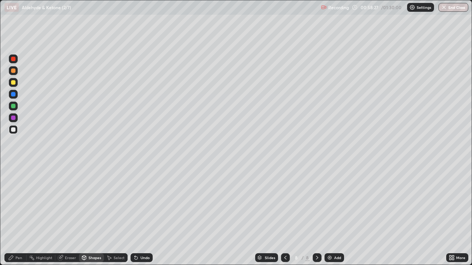
click at [92, 213] on div "Shapes" at bounding box center [94, 258] width 13 height 4
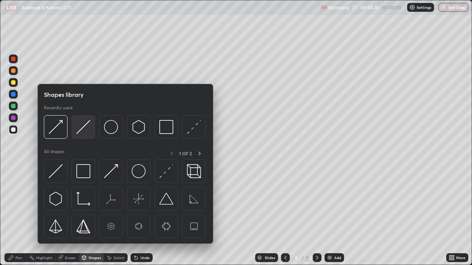
click at [84, 127] on img at bounding box center [83, 127] width 14 height 14
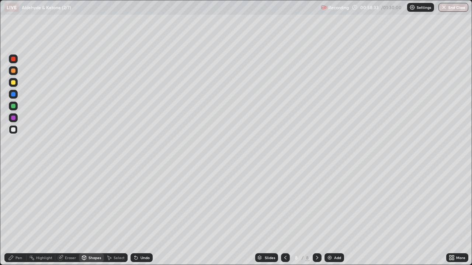
click at [17, 213] on div "Pen" at bounding box center [18, 258] width 7 height 4
click at [88, 213] on div "Shapes" at bounding box center [94, 258] width 13 height 4
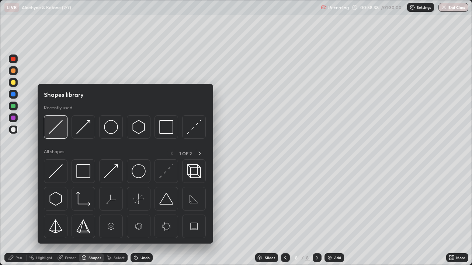
click at [57, 128] on img at bounding box center [56, 127] width 14 height 14
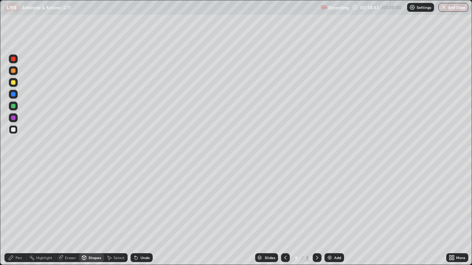
click at [87, 213] on div "Shapes" at bounding box center [91, 257] width 25 height 9
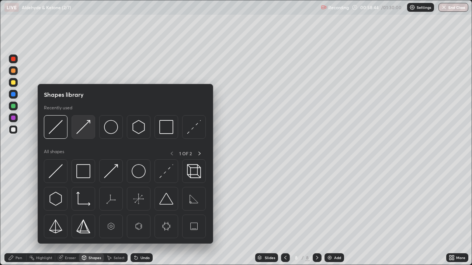
click at [82, 130] on img at bounding box center [83, 127] width 14 height 14
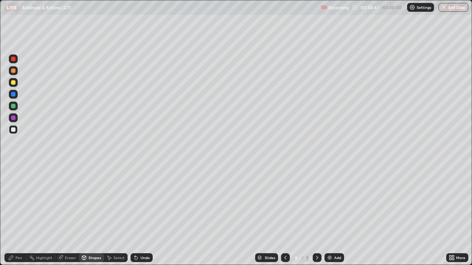
click at [16, 213] on div "Pen" at bounding box center [18, 258] width 7 height 4
click at [136, 213] on icon at bounding box center [135, 258] width 3 height 3
click at [115, 213] on div "Select" at bounding box center [118, 258] width 11 height 4
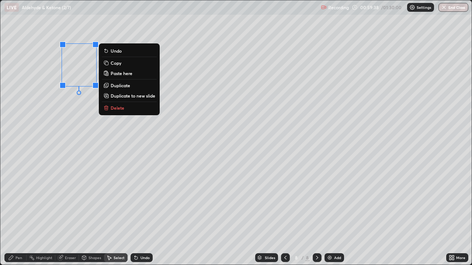
click at [106, 63] on icon at bounding box center [105, 62] width 3 height 3
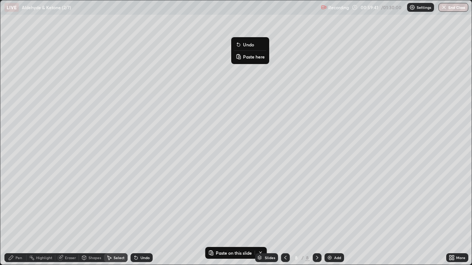
click at [242, 57] on button "Paste here" at bounding box center [250, 56] width 32 height 9
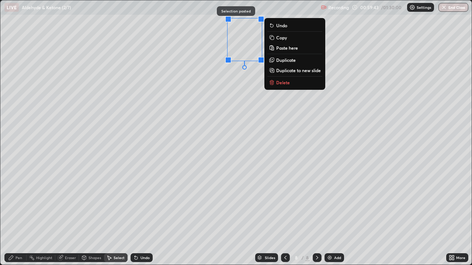
click at [230, 127] on div "0 ° Undo Copy Paste here Duplicate Duplicate to new slide Delete" at bounding box center [235, 132] width 471 height 265
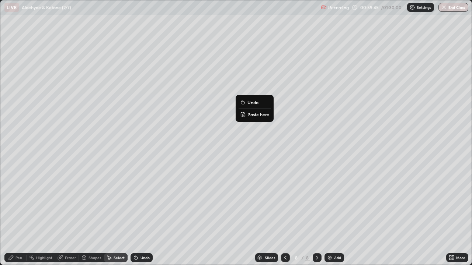
click at [249, 114] on p "Paste here" at bounding box center [258, 115] width 22 height 6
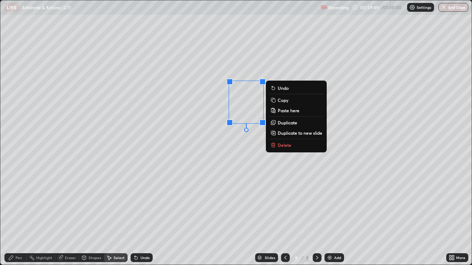
click at [19, 213] on div "Pen" at bounding box center [18, 258] width 7 height 4
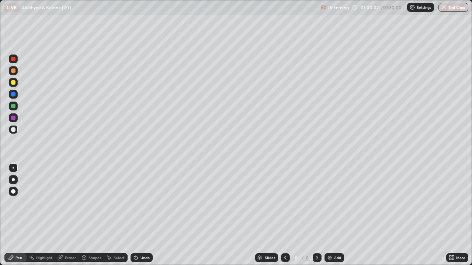
click at [140, 213] on div "Undo" at bounding box center [144, 258] width 9 height 4
click at [137, 213] on icon at bounding box center [136, 258] width 6 height 6
click at [140, 213] on div "Undo" at bounding box center [141, 257] width 22 height 9
click at [265, 213] on div "Slides" at bounding box center [270, 258] width 10 height 4
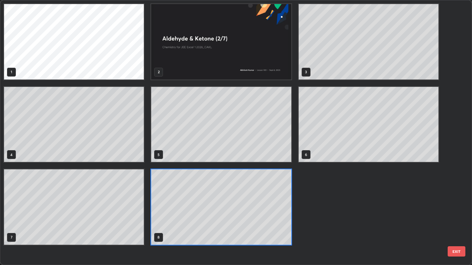
scroll to position [262, 467]
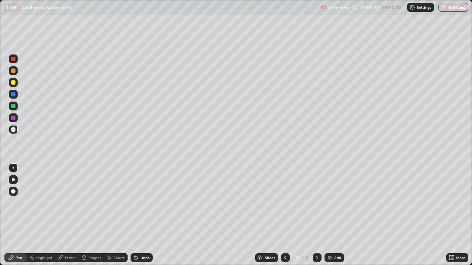
click at [269, 213] on div "Slides" at bounding box center [270, 258] width 10 height 4
click at [118, 213] on div "Select" at bounding box center [118, 258] width 11 height 4
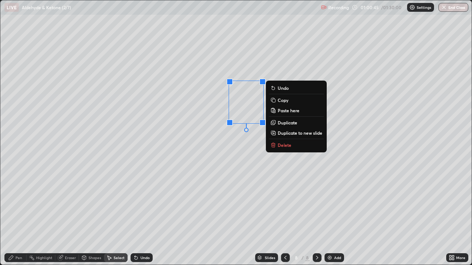
click at [280, 102] on p "Copy" at bounding box center [282, 100] width 11 height 6
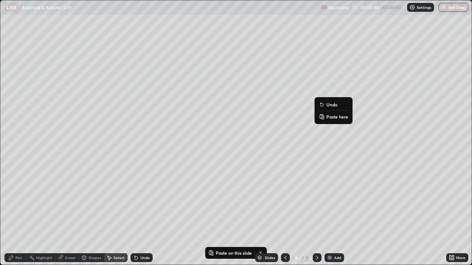
click at [324, 115] on icon at bounding box center [322, 117] width 6 height 6
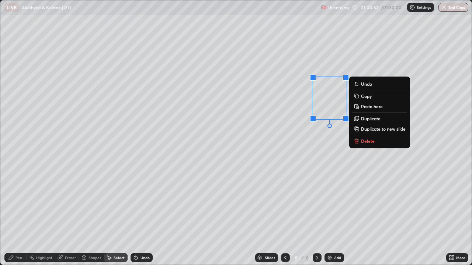
click at [21, 213] on div "Pen" at bounding box center [18, 258] width 7 height 4
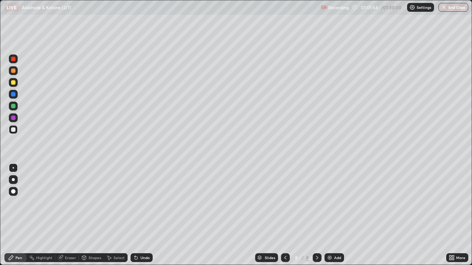
click at [141, 213] on div "Undo" at bounding box center [144, 258] width 9 height 4
click at [135, 213] on icon at bounding box center [135, 258] width 3 height 3
click at [134, 213] on icon at bounding box center [135, 258] width 3 height 3
click at [137, 213] on icon at bounding box center [136, 258] width 6 height 6
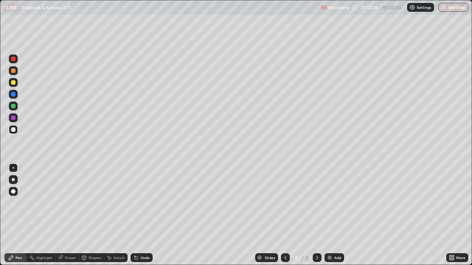
click at [135, 213] on icon at bounding box center [135, 258] width 3 height 3
click at [115, 213] on div "Select" at bounding box center [118, 258] width 11 height 4
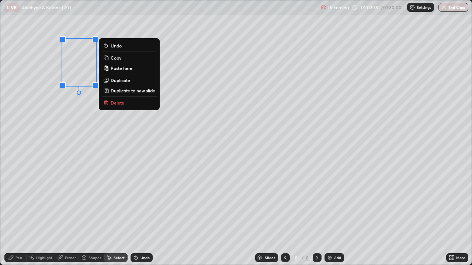
click at [105, 57] on icon at bounding box center [105, 57] width 3 height 3
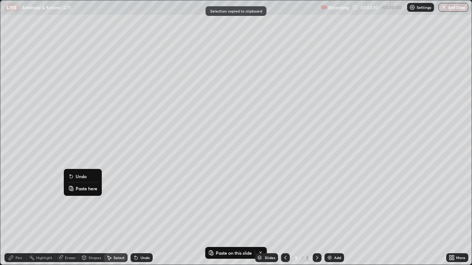
click at [74, 186] on button "Paste here" at bounding box center [83, 188] width 32 height 9
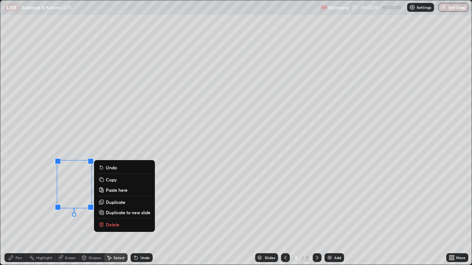
click at [185, 156] on div "0 ° Undo Copy Paste here Duplicate Duplicate to new slide Delete" at bounding box center [235, 132] width 471 height 265
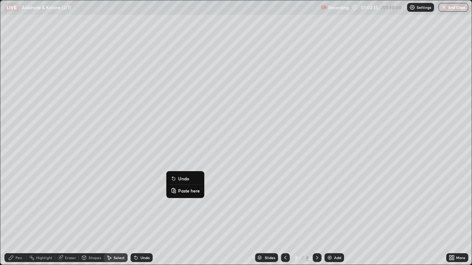
click at [179, 190] on p "Paste here" at bounding box center [189, 191] width 22 height 6
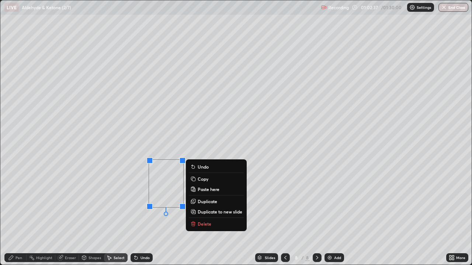
click at [87, 213] on div "Shapes" at bounding box center [91, 257] width 25 height 9
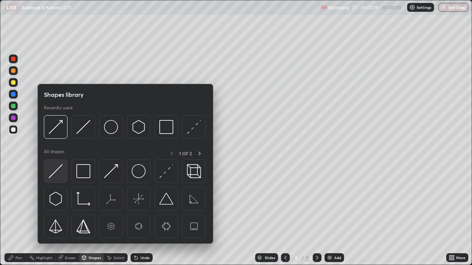
click at [56, 170] on img at bounding box center [56, 171] width 14 height 14
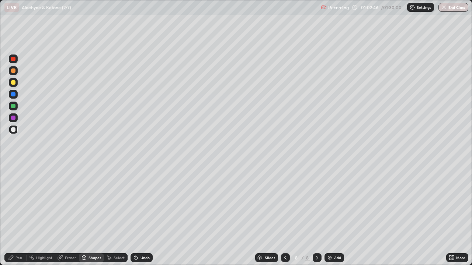
click at [18, 213] on div "Pen" at bounding box center [15, 257] width 22 height 9
click at [62, 213] on icon at bounding box center [60, 258] width 6 height 6
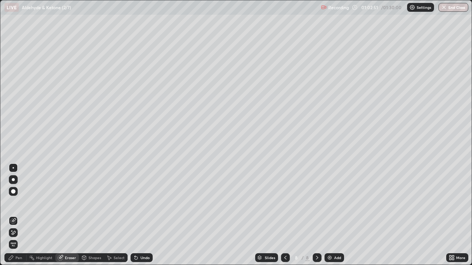
click at [20, 213] on div "Pen" at bounding box center [18, 258] width 7 height 4
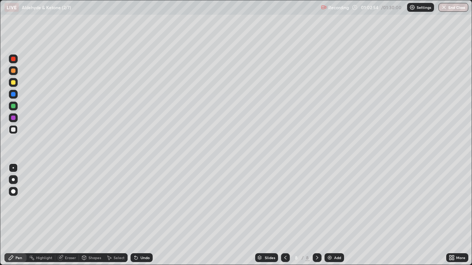
click at [14, 118] on div at bounding box center [13, 118] width 4 height 4
click at [88, 213] on div "Shapes" at bounding box center [94, 258] width 13 height 4
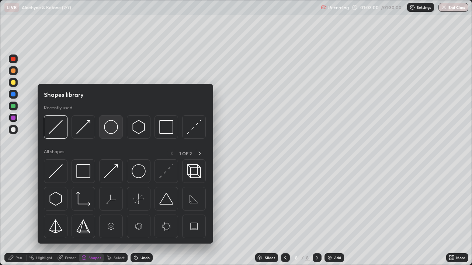
click at [107, 130] on img at bounding box center [111, 127] width 14 height 14
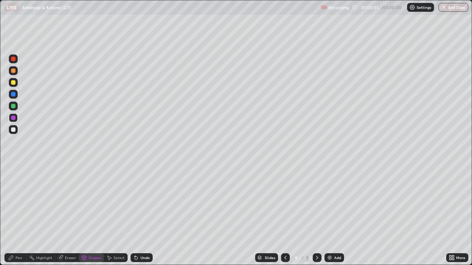
click at [13, 106] on div at bounding box center [13, 106] width 4 height 4
click at [134, 213] on icon at bounding box center [135, 258] width 3 height 3
click at [91, 213] on div "Shapes" at bounding box center [94, 258] width 13 height 4
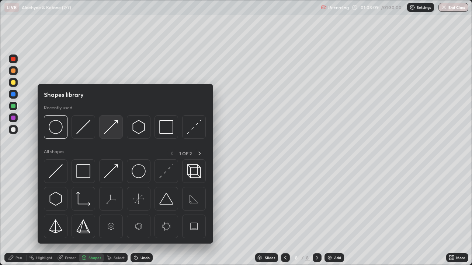
click at [106, 133] on img at bounding box center [111, 127] width 14 height 14
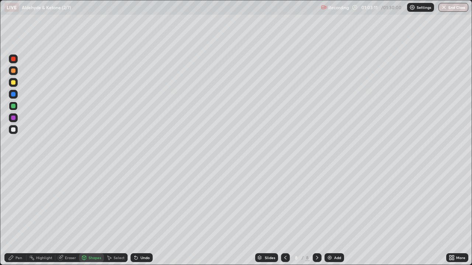
click at [16, 213] on div "Pen" at bounding box center [15, 257] width 22 height 9
click at [14, 131] on div at bounding box center [13, 129] width 4 height 4
click at [70, 213] on div "Eraser" at bounding box center [70, 258] width 11 height 4
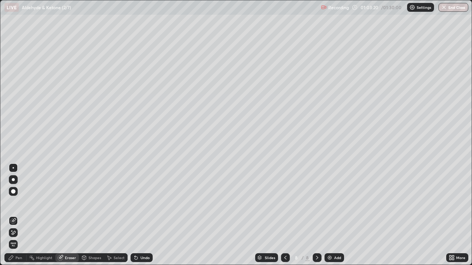
click at [13, 213] on icon at bounding box center [11, 258] width 6 height 6
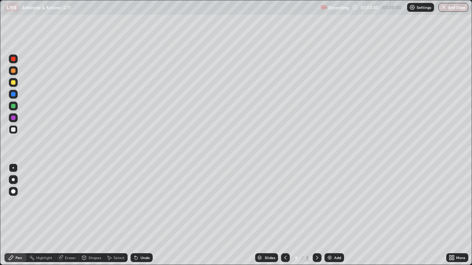
click at [85, 213] on icon at bounding box center [84, 258] width 6 height 6
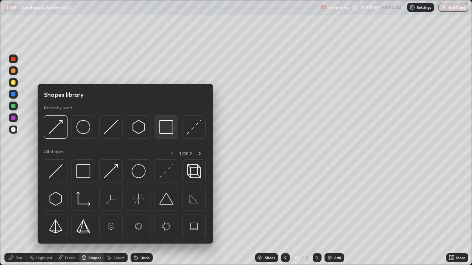
click at [160, 129] on img at bounding box center [166, 127] width 14 height 14
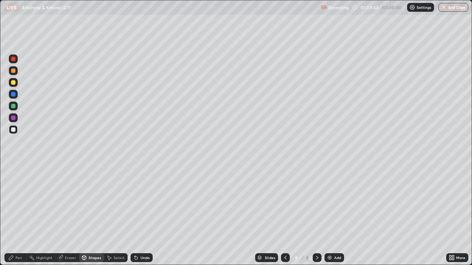
click at [13, 83] on div at bounding box center [13, 82] width 4 height 4
click at [90, 213] on div "Shapes" at bounding box center [91, 257] width 25 height 9
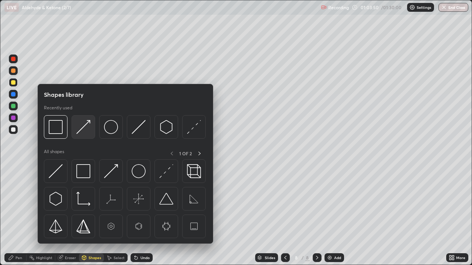
click at [80, 128] on img at bounding box center [83, 127] width 14 height 14
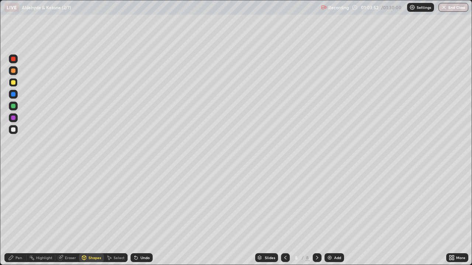
click at [21, 213] on div "Pen" at bounding box center [15, 257] width 22 height 9
click at [12, 117] on div at bounding box center [13, 118] width 4 height 4
click at [13, 129] on div at bounding box center [13, 129] width 4 height 4
click at [328, 213] on div "Add" at bounding box center [334, 257] width 20 height 9
click at [88, 213] on div "Shapes" at bounding box center [91, 257] width 25 height 9
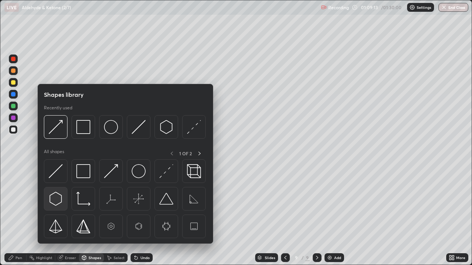
click at [57, 196] on img at bounding box center [56, 199] width 14 height 14
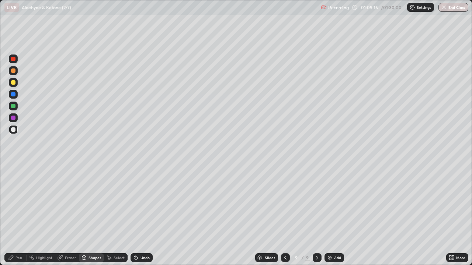
click at [90, 213] on div "Shapes" at bounding box center [94, 258] width 13 height 4
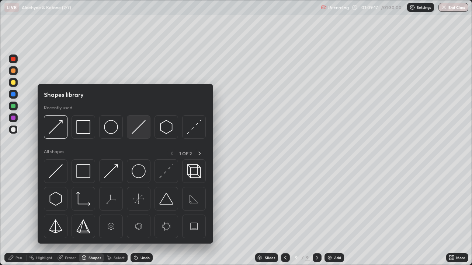
click at [131, 132] on div at bounding box center [139, 127] width 24 height 24
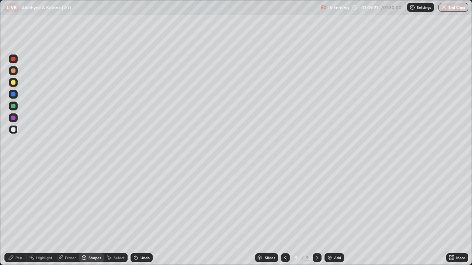
click at [19, 213] on div "Pen" at bounding box center [18, 258] width 7 height 4
click at [93, 213] on div "Shapes" at bounding box center [94, 258] width 13 height 4
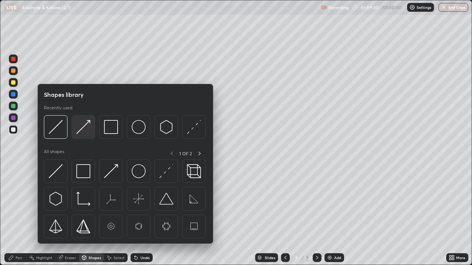
click at [81, 130] on img at bounding box center [83, 127] width 14 height 14
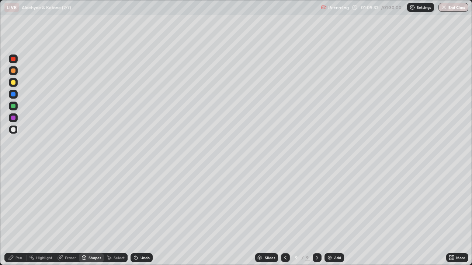
click at [19, 213] on div "Pen" at bounding box center [18, 258] width 7 height 4
click at [281, 213] on div at bounding box center [285, 257] width 9 height 9
click at [316, 213] on icon at bounding box center [317, 258] width 6 height 6
click at [93, 213] on div "Shapes" at bounding box center [94, 258] width 13 height 4
click at [114, 213] on div "Select" at bounding box center [118, 258] width 11 height 4
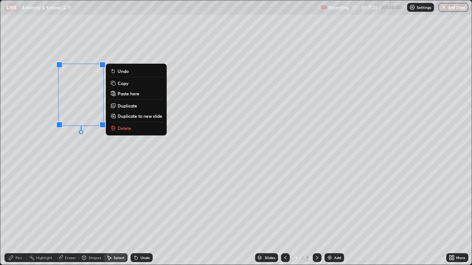
click at [114, 85] on rect at bounding box center [113, 83] width 3 height 3
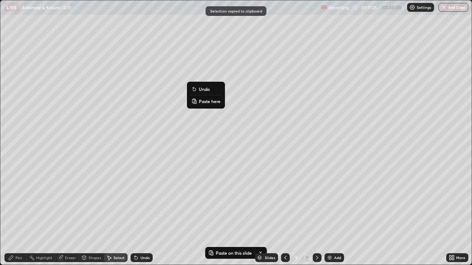
click at [199, 101] on p "Paste here" at bounding box center [210, 101] width 22 height 6
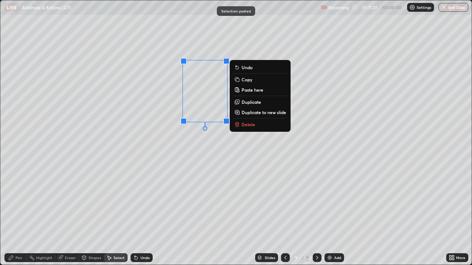
click at [22, 213] on div "Pen" at bounding box center [15, 257] width 22 height 9
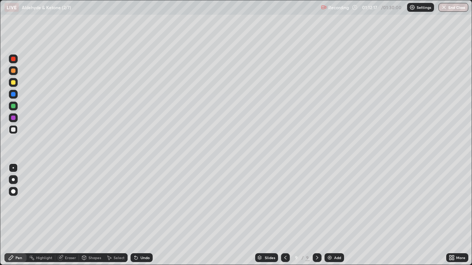
click at [64, 213] on div "Eraser" at bounding box center [67, 257] width 24 height 9
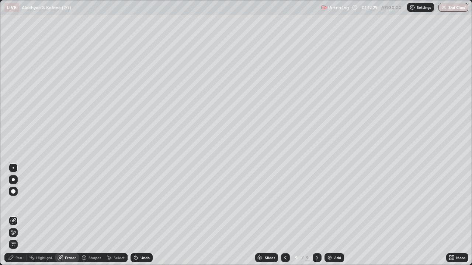
click at [18, 213] on div "Pen" at bounding box center [18, 258] width 7 height 4
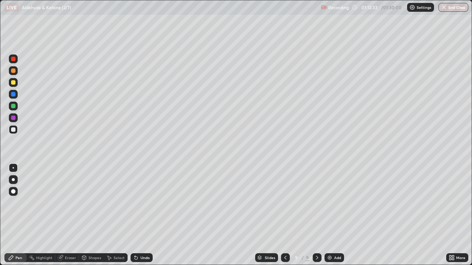
click at [91, 213] on div "Shapes" at bounding box center [94, 258] width 13 height 4
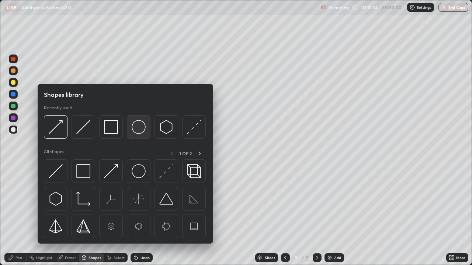
click at [139, 126] on img at bounding box center [139, 127] width 14 height 14
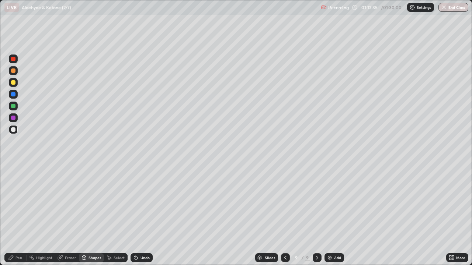
click at [13, 84] on div at bounding box center [13, 82] width 4 height 4
click at [18, 213] on div "Pen" at bounding box center [18, 258] width 7 height 4
click at [14, 130] on div at bounding box center [13, 129] width 4 height 4
click at [328, 213] on img at bounding box center [329, 258] width 6 height 6
click at [92, 213] on div "Shapes" at bounding box center [94, 258] width 13 height 4
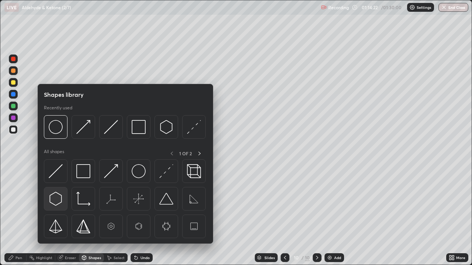
click at [57, 198] on img at bounding box center [56, 199] width 14 height 14
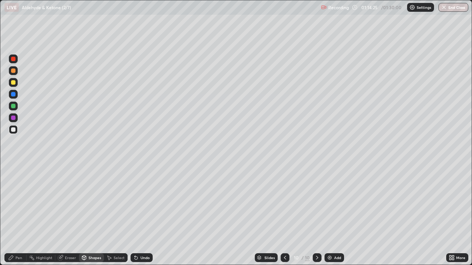
click at [92, 213] on div "Shapes" at bounding box center [94, 258] width 13 height 4
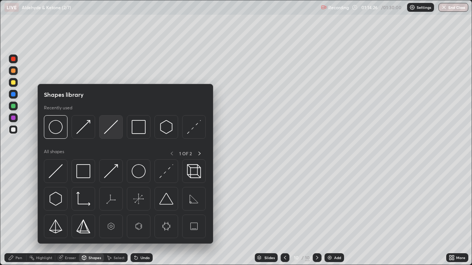
click at [106, 130] on img at bounding box center [111, 127] width 14 height 14
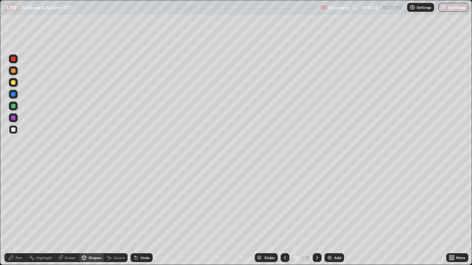
click at [118, 213] on div "Select" at bounding box center [118, 258] width 11 height 4
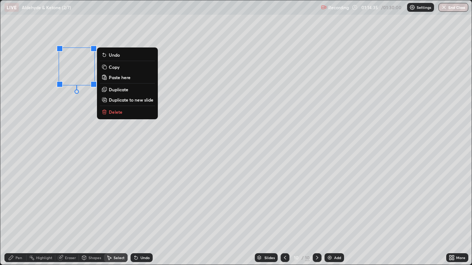
click at [111, 67] on p "Copy" at bounding box center [114, 67] width 11 height 6
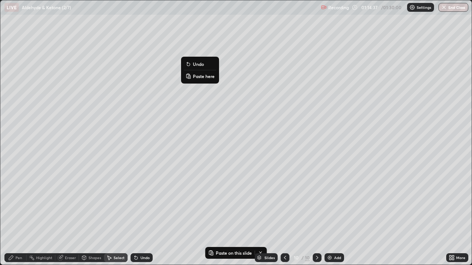
click at [189, 75] on icon at bounding box center [188, 76] width 6 height 6
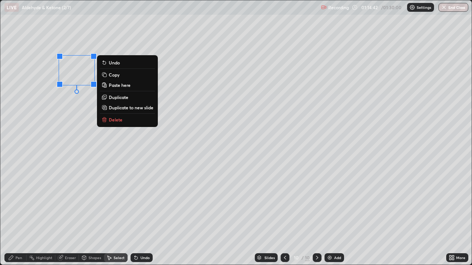
click at [68, 210] on div "0 ° Undo Copy Paste here Duplicate Duplicate to new slide Delete" at bounding box center [235, 132] width 471 height 265
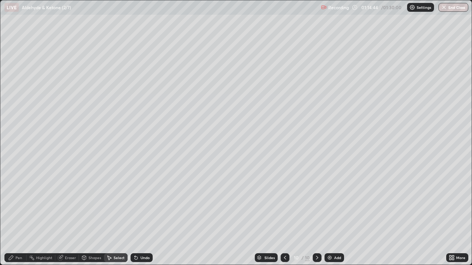
click at [91, 213] on div "Shapes" at bounding box center [94, 258] width 13 height 4
click at [90, 213] on div "Shapes" at bounding box center [94, 258] width 13 height 4
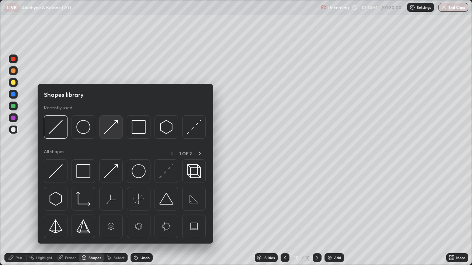
click at [109, 132] on img at bounding box center [111, 127] width 14 height 14
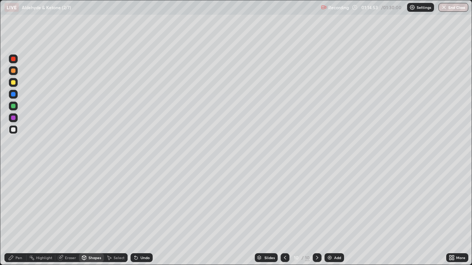
click at [22, 213] on div "Pen" at bounding box center [15, 257] width 22 height 9
click at [88, 213] on div "Shapes" at bounding box center [94, 258] width 13 height 4
click at [69, 213] on div "Eraser" at bounding box center [70, 258] width 11 height 4
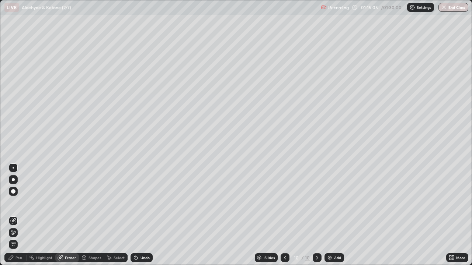
click at [19, 213] on div "Pen" at bounding box center [18, 258] width 7 height 4
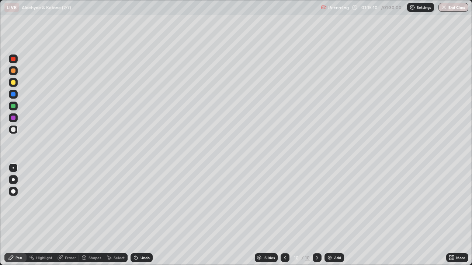
click at [116, 213] on div "Select" at bounding box center [118, 258] width 11 height 4
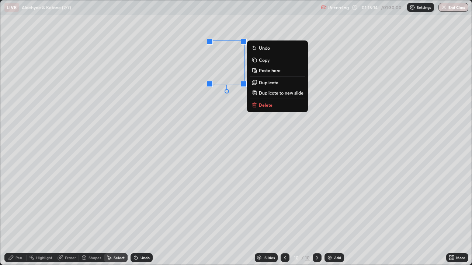
click at [94, 213] on div "Shapes" at bounding box center [94, 258] width 13 height 4
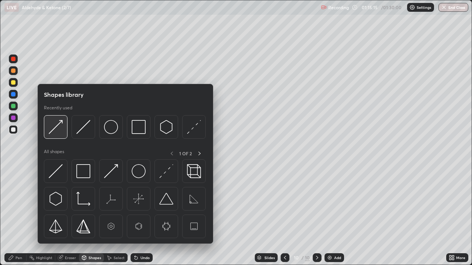
click at [54, 129] on img at bounding box center [56, 127] width 14 height 14
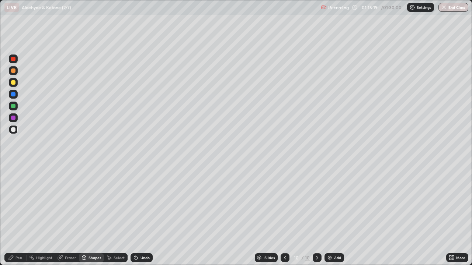
click at [20, 213] on div "Pen" at bounding box center [18, 258] width 7 height 4
click at [116, 213] on div "Select" at bounding box center [118, 258] width 11 height 4
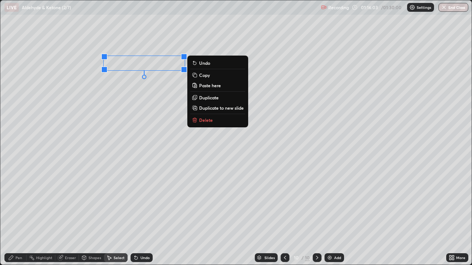
click at [199, 119] on p "Delete" at bounding box center [206, 120] width 14 height 6
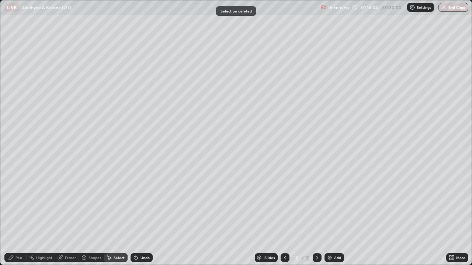
click at [118, 213] on div "Select" at bounding box center [118, 258] width 11 height 4
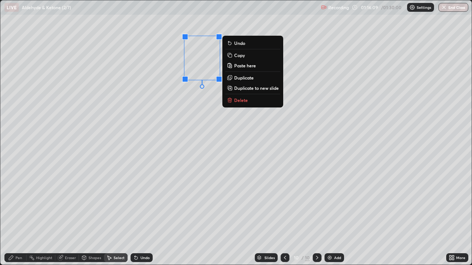
click at [267, 213] on div "Slides" at bounding box center [269, 258] width 10 height 4
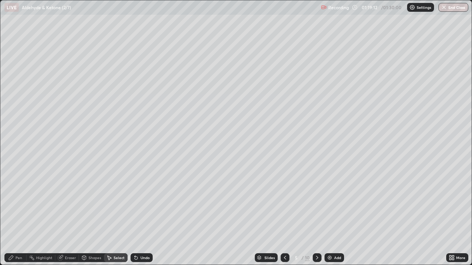
click at [316, 213] on icon at bounding box center [317, 258] width 6 height 6
click at [316, 213] on icon at bounding box center [317, 258] width 2 height 4
click at [315, 213] on icon at bounding box center [317, 258] width 6 height 6
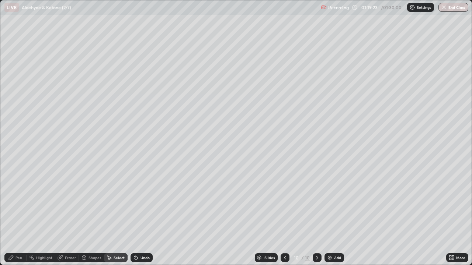
click at [94, 213] on div "Shapes" at bounding box center [94, 258] width 13 height 4
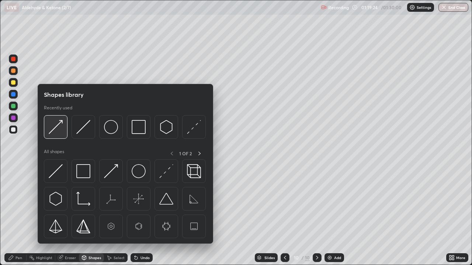
click at [56, 127] on img at bounding box center [56, 127] width 14 height 14
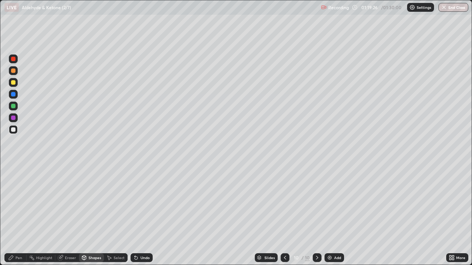
click at [18, 213] on div "Pen" at bounding box center [18, 258] width 7 height 4
click at [61, 213] on icon at bounding box center [60, 258] width 5 height 5
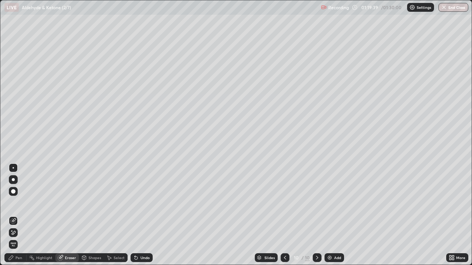
click at [17, 213] on div "Pen" at bounding box center [18, 258] width 7 height 4
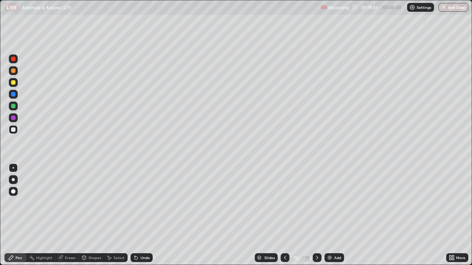
click at [13, 59] on div at bounding box center [13, 59] width 4 height 4
click at [14, 129] on div at bounding box center [13, 129] width 4 height 4
click at [96, 213] on div "Shapes" at bounding box center [94, 258] width 13 height 4
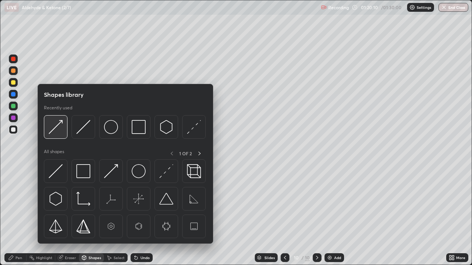
click at [55, 130] on img at bounding box center [56, 127] width 14 height 14
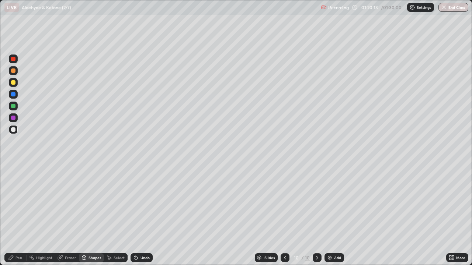
click at [14, 213] on div "Pen" at bounding box center [15, 257] width 22 height 9
click at [123, 213] on div "Select" at bounding box center [116, 257] width 24 height 9
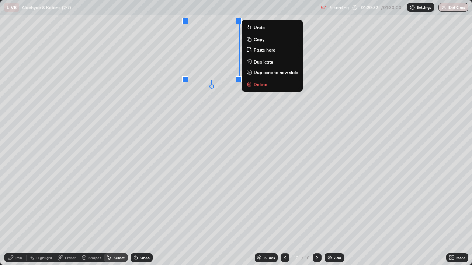
click at [251, 42] on icon at bounding box center [249, 39] width 6 height 6
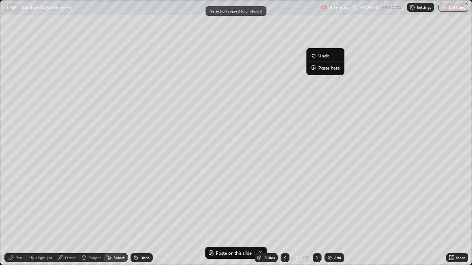
click at [314, 69] on rect at bounding box center [314, 68] width 2 height 3
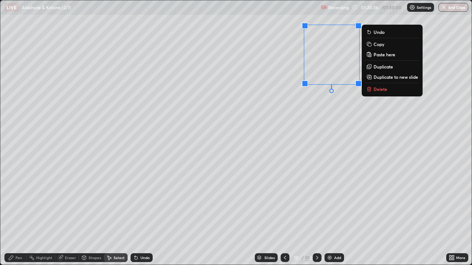
click at [18, 213] on div "Pen" at bounding box center [18, 258] width 7 height 4
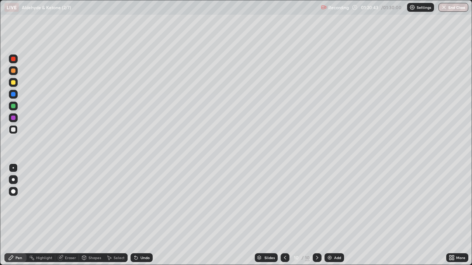
click at [99, 213] on div "Shapes" at bounding box center [94, 258] width 13 height 4
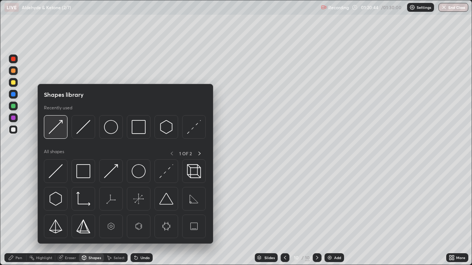
click at [60, 130] on img at bounding box center [56, 127] width 14 height 14
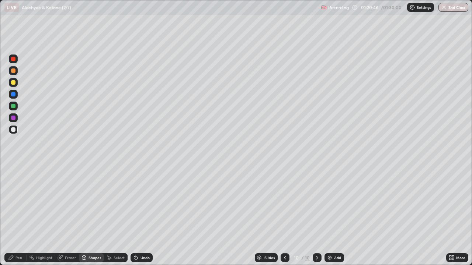
click at [20, 213] on div "Pen" at bounding box center [18, 258] width 7 height 4
click at [92, 213] on div "Shapes" at bounding box center [94, 258] width 13 height 4
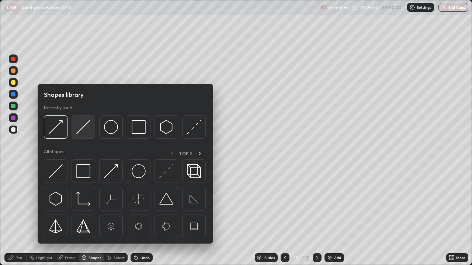
click at [80, 129] on img at bounding box center [83, 127] width 14 height 14
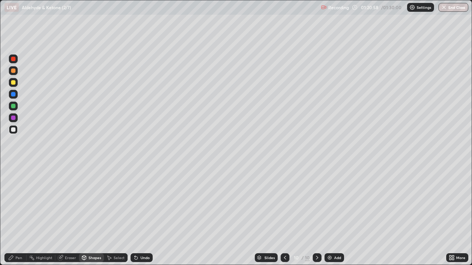
click at [14, 116] on div at bounding box center [13, 118] width 4 height 4
click at [15, 213] on div "Pen" at bounding box center [18, 258] width 7 height 4
click at [17, 128] on div at bounding box center [13, 129] width 9 height 9
click at [92, 213] on div "Shapes" at bounding box center [91, 257] width 25 height 9
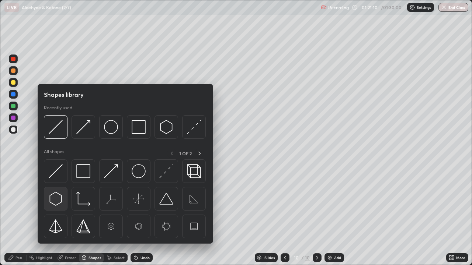
click at [61, 197] on img at bounding box center [56, 199] width 14 height 14
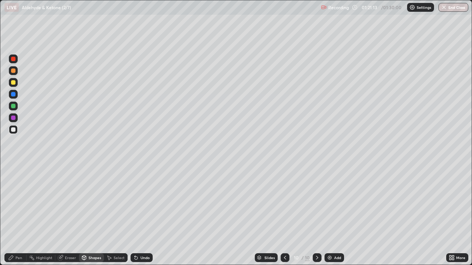
click at [93, 213] on div "Shapes" at bounding box center [94, 258] width 13 height 4
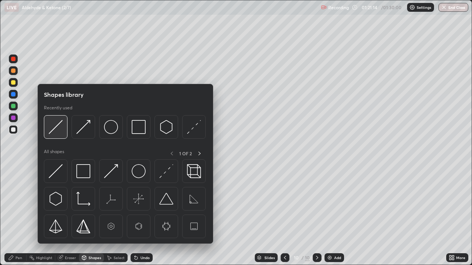
click at [58, 130] on img at bounding box center [56, 127] width 14 height 14
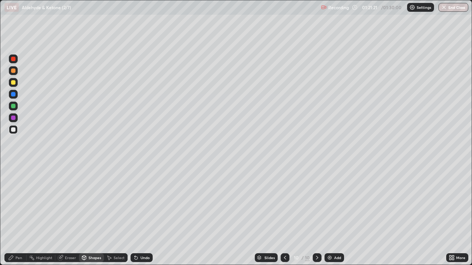
click at [16, 213] on div "Pen" at bounding box center [18, 258] width 7 height 4
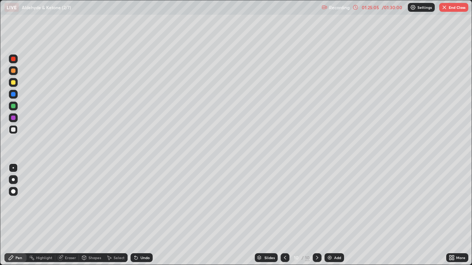
click at [454, 9] on button "End Class" at bounding box center [453, 7] width 29 height 9
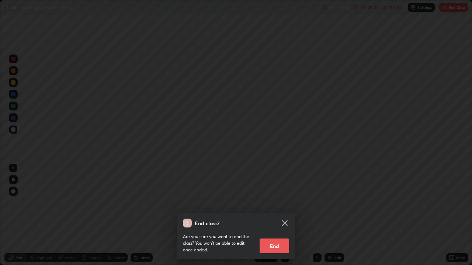
click at [280, 213] on button "End" at bounding box center [273, 246] width 29 height 15
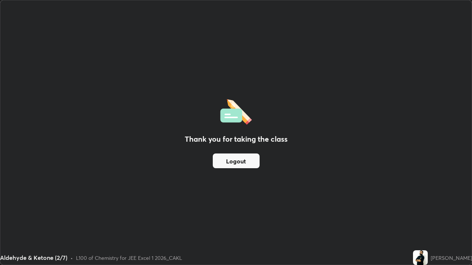
click at [240, 161] on button "Logout" at bounding box center [236, 161] width 47 height 15
click at [244, 166] on button "Logout" at bounding box center [236, 161] width 47 height 15
click at [241, 164] on button "Logout" at bounding box center [236, 161] width 47 height 15
click at [244, 163] on button "Logout" at bounding box center [236, 161] width 47 height 15
